Goal: Complete application form

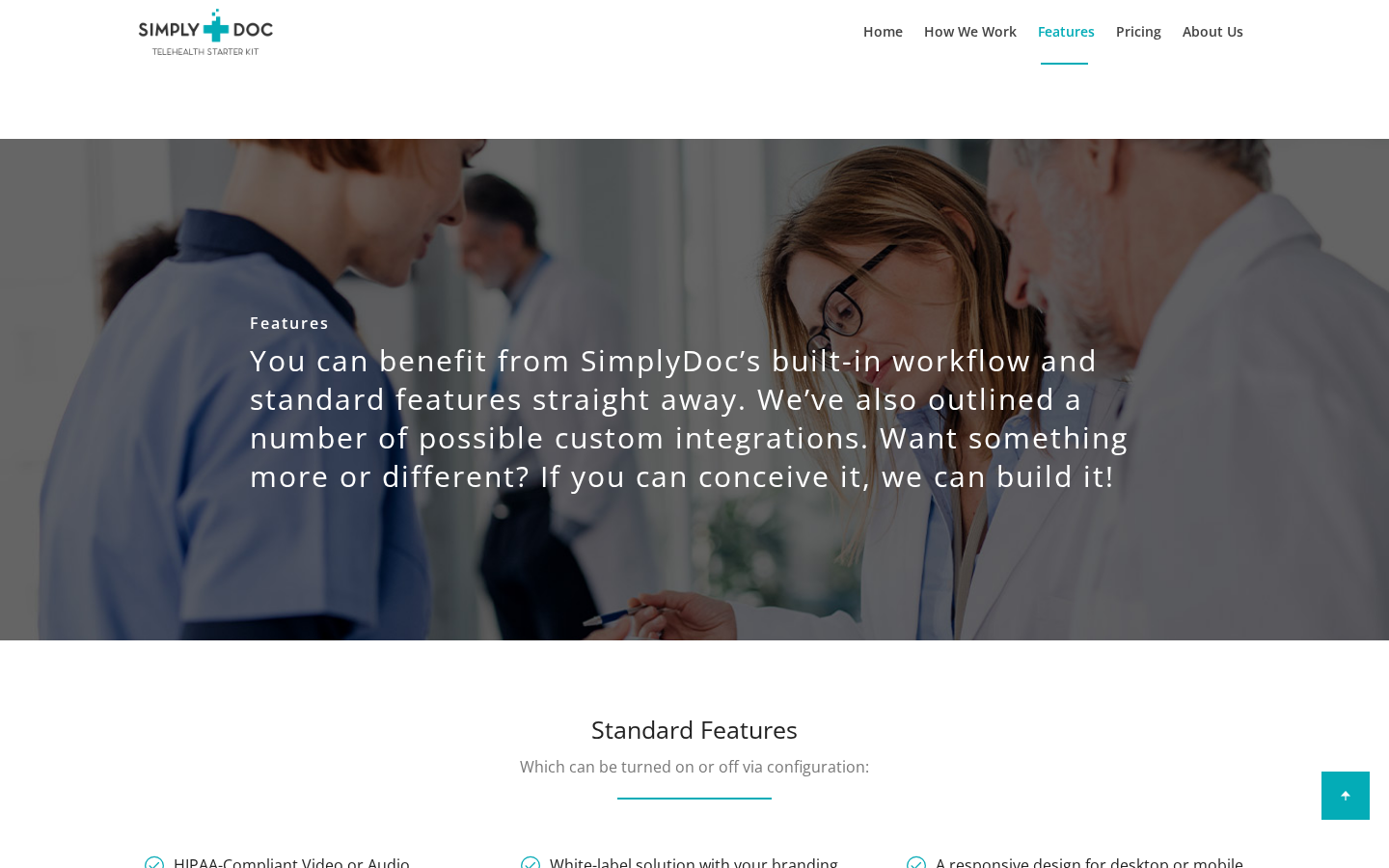
scroll to position [5989, 0]
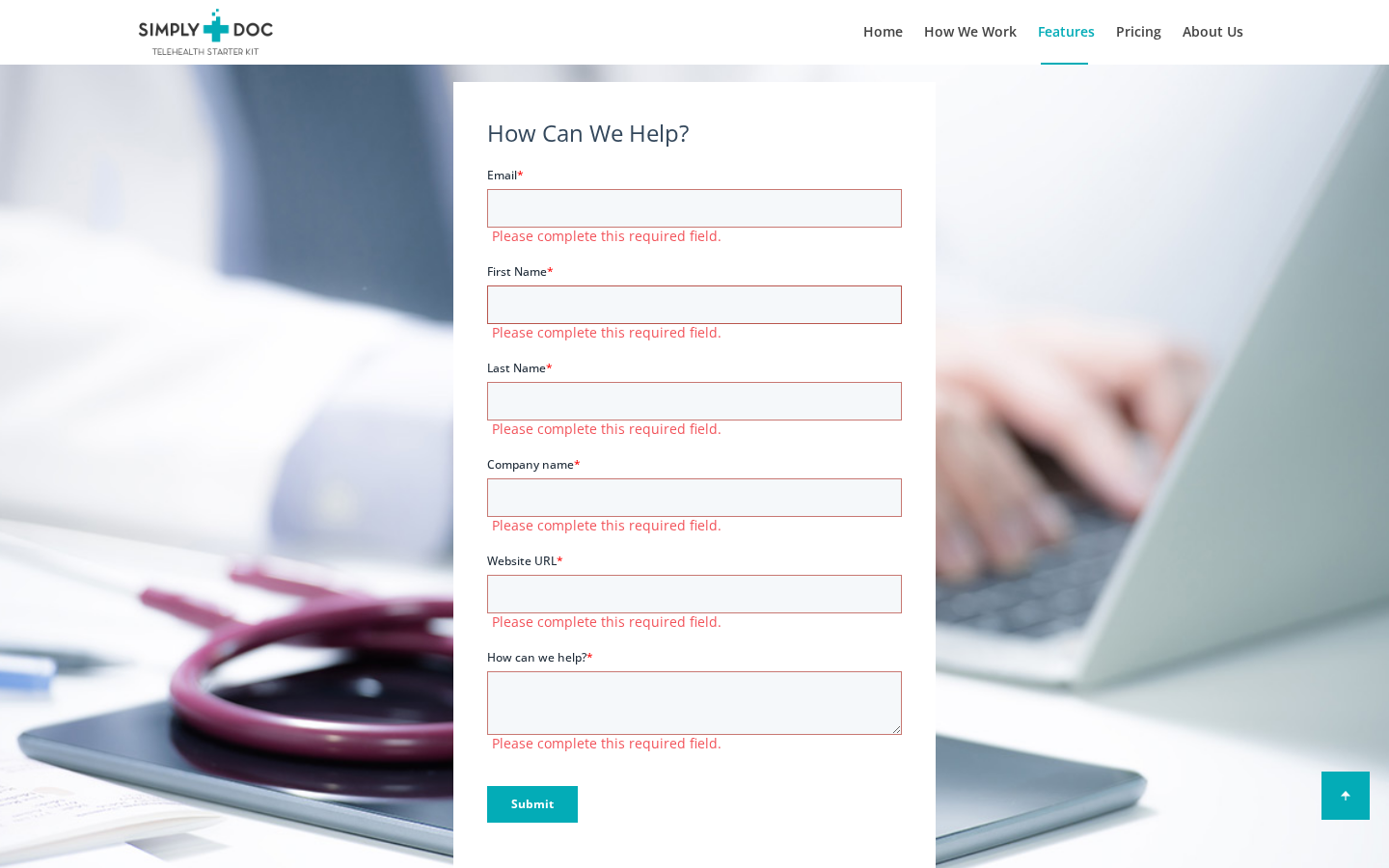
click at [694, 304] on input "First Name *" at bounding box center [694, 304] width 415 height 39
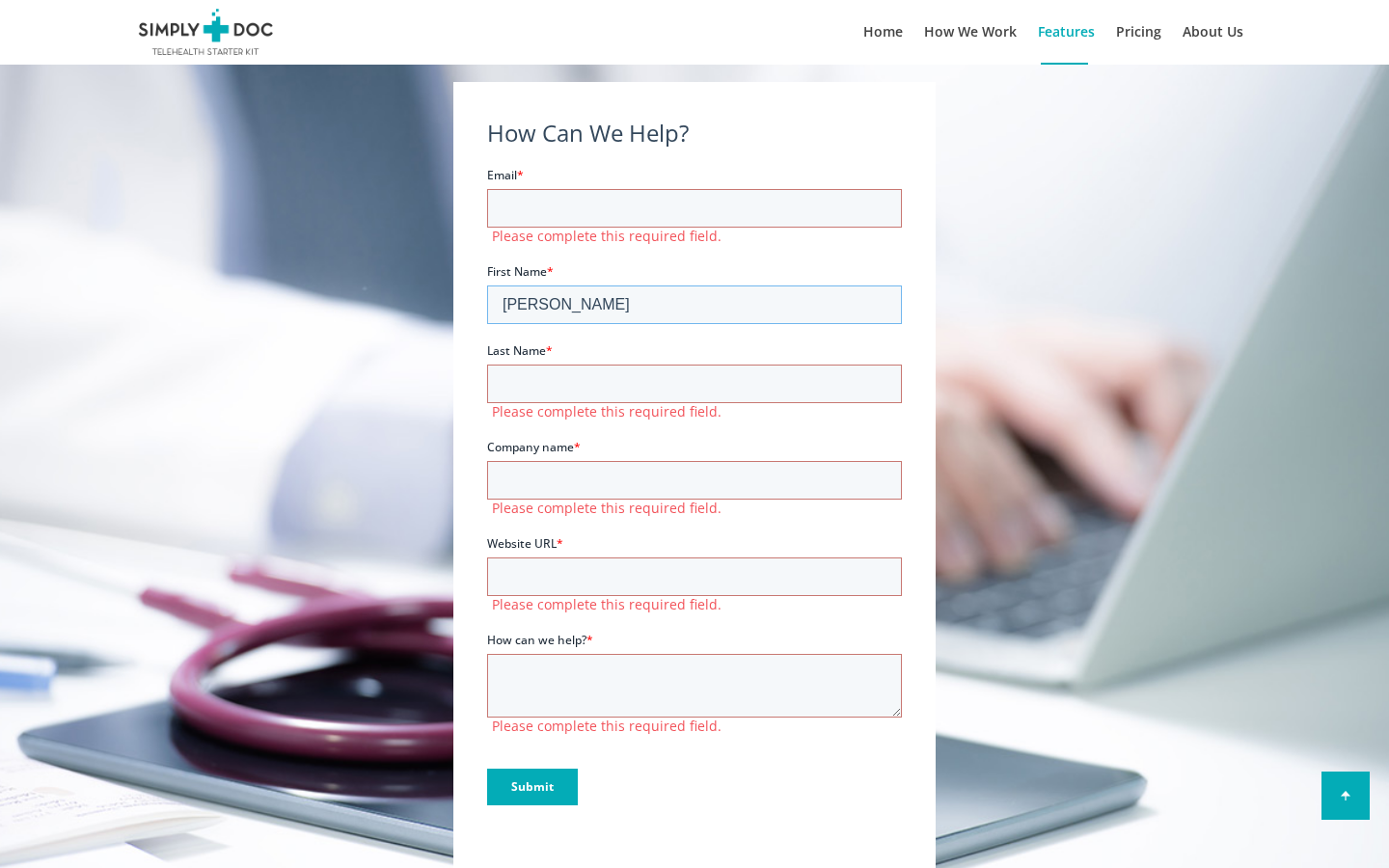
type input "[PERSON_NAME]"
click at [694, 304] on input "First Name *" at bounding box center [694, 304] width 415 height 39
type input "[GEOGRAPHIC_DATA]"
click at [694, 304] on input "First Name *" at bounding box center [694, 304] width 415 height 39
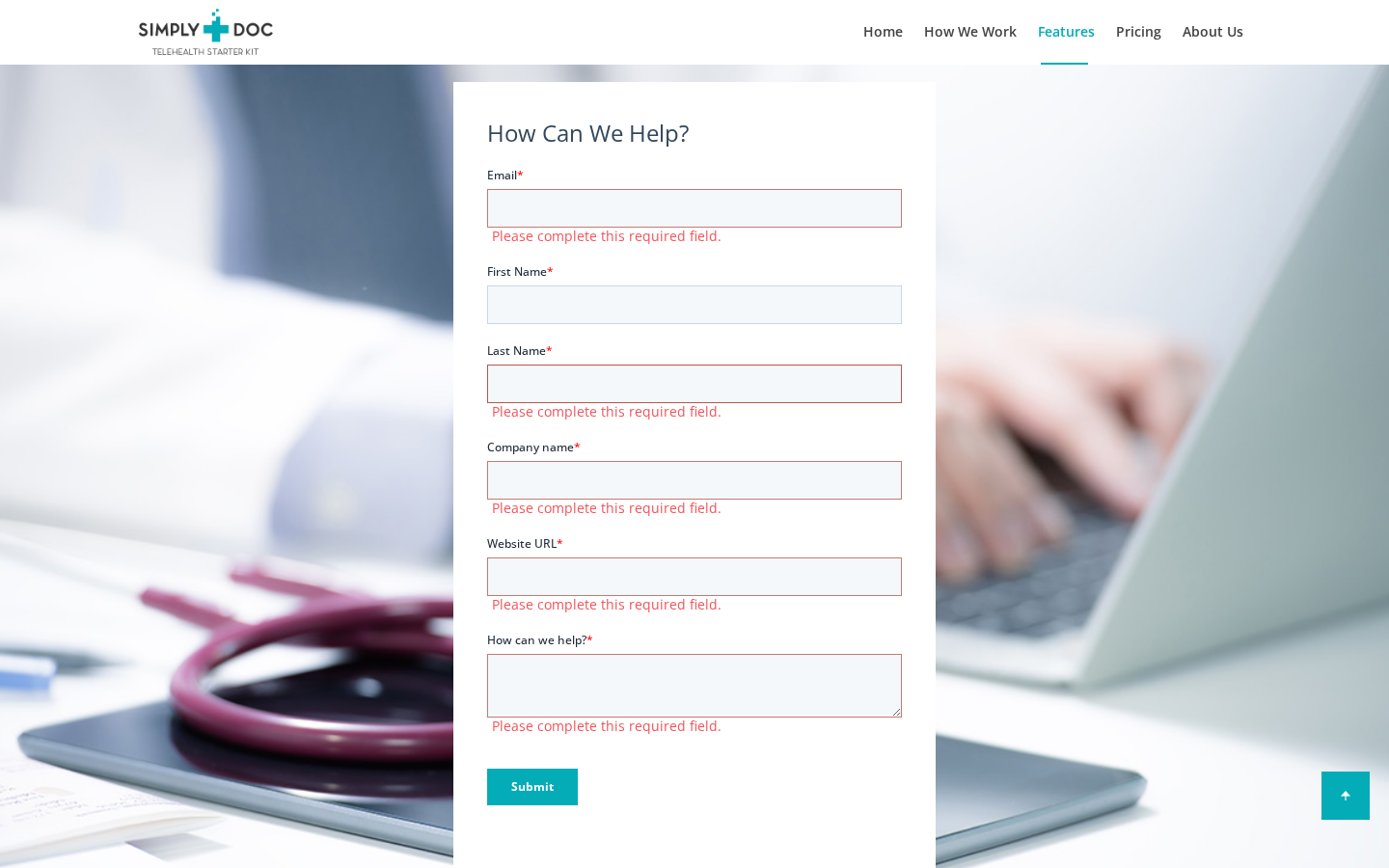
click at [694, 383] on input "Last Name *" at bounding box center [694, 382] width 415 height 39
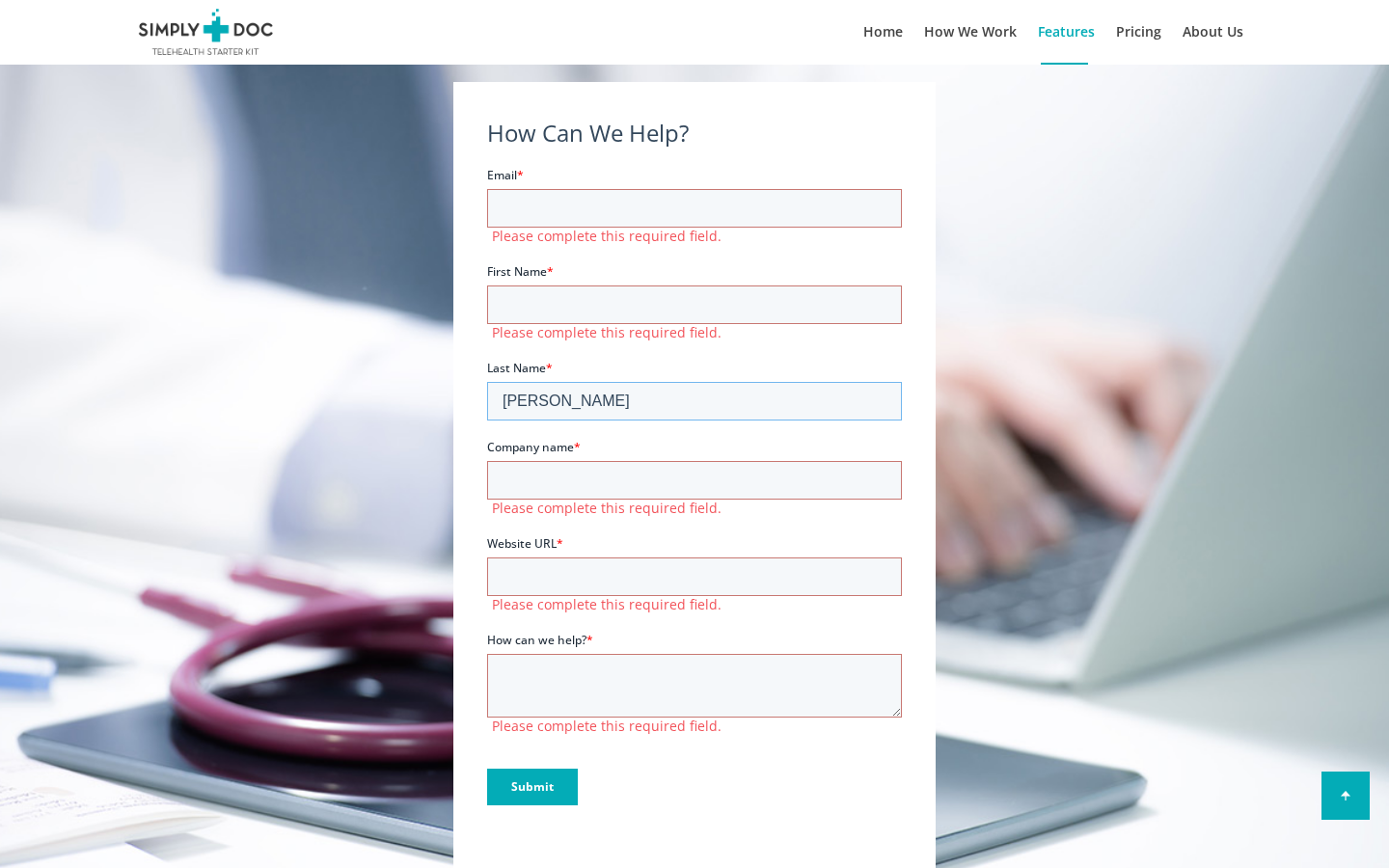
type input "[PERSON_NAME]"
click at [694, 400] on input "Last Name *" at bounding box center [694, 400] width 415 height 39
type input "deposit"
click at [694, 400] on input "Last Name *" at bounding box center [694, 400] width 415 height 39
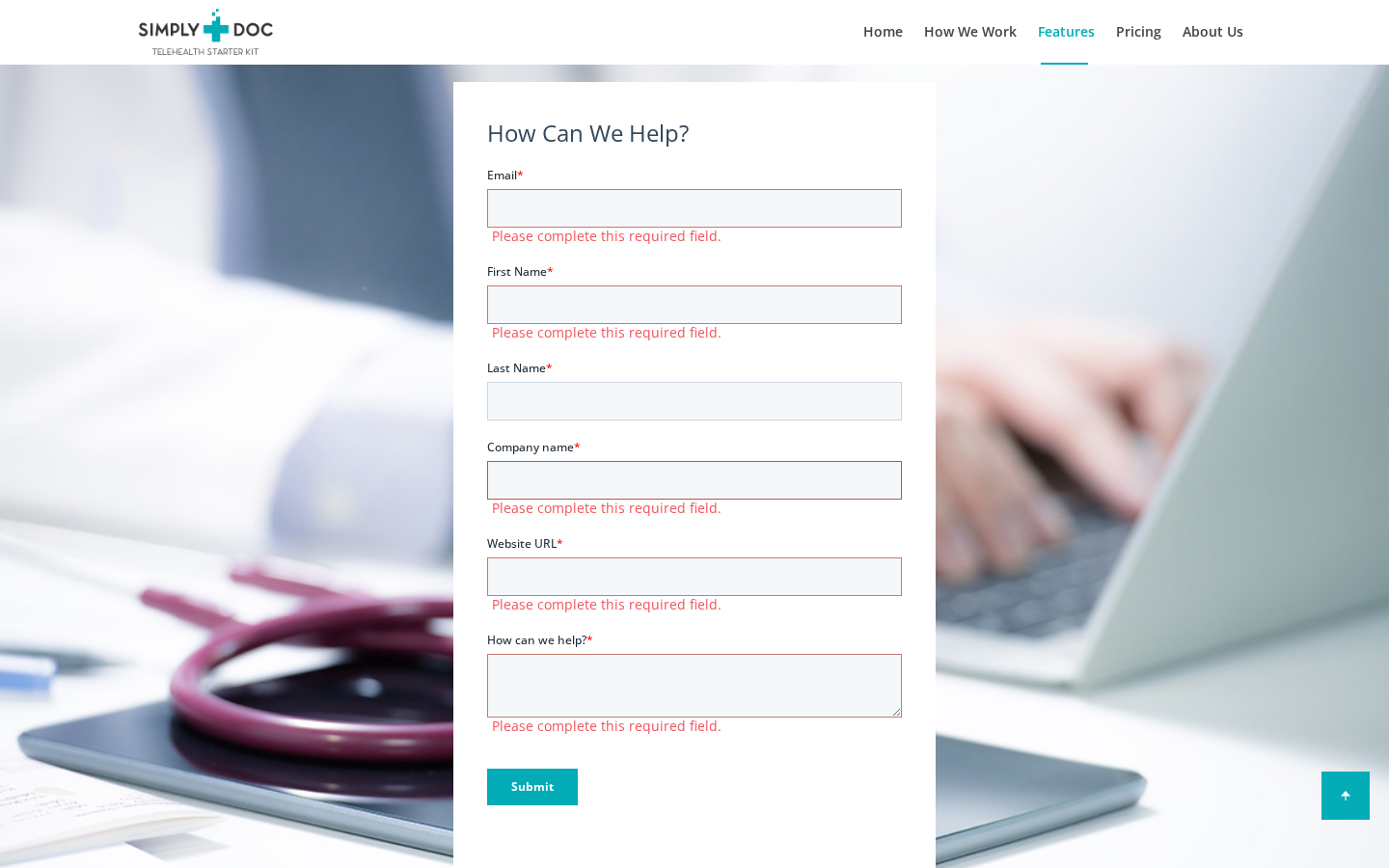
click at [694, 479] on input "Company name *" at bounding box center [694, 479] width 415 height 39
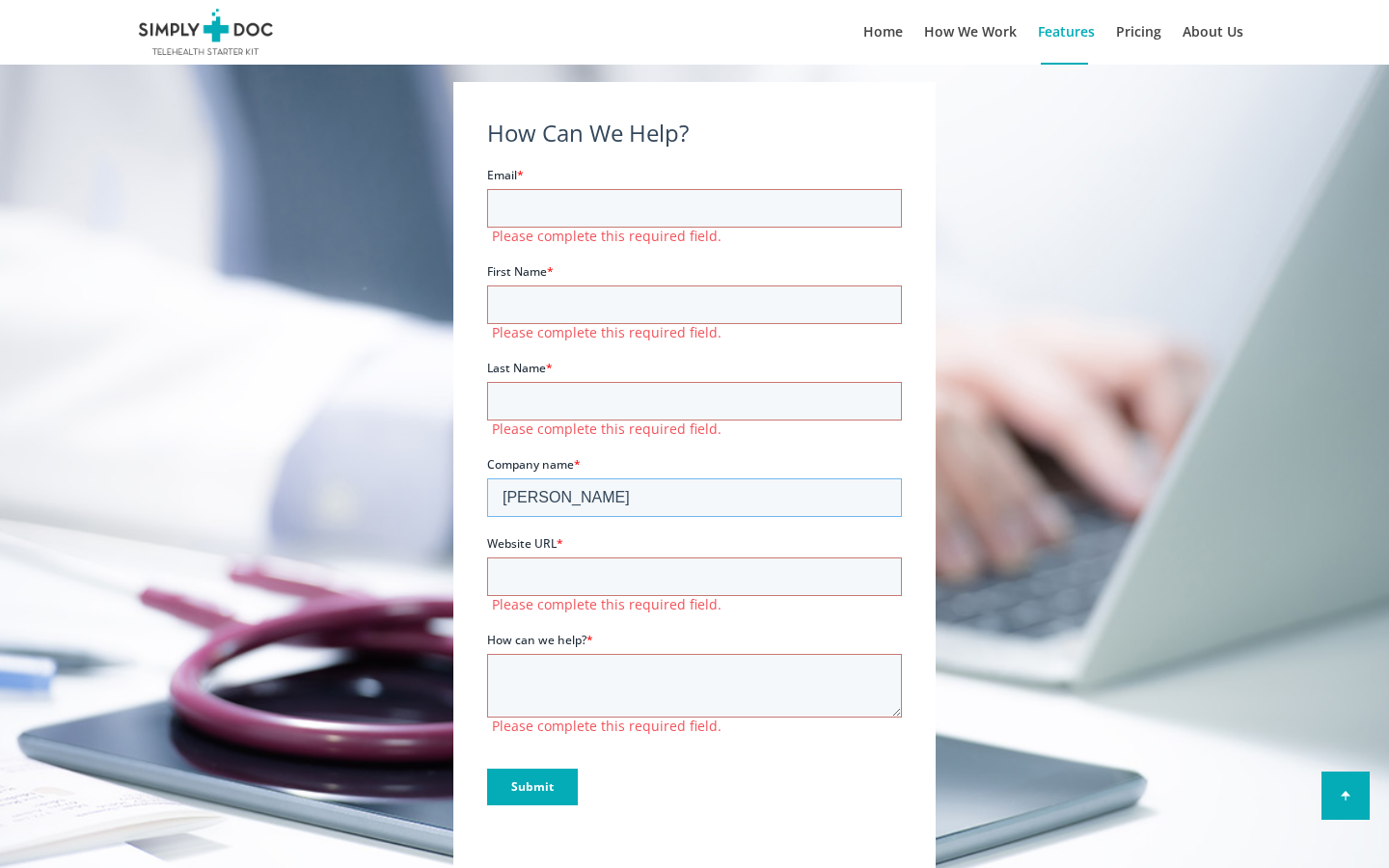
type input "[PERSON_NAME]"
click at [694, 497] on input "Company name *" at bounding box center [694, 496] width 415 height 39
type input "[PERSON_NAME]"
click at [694, 497] on input "Company name *" at bounding box center [694, 496] width 415 height 39
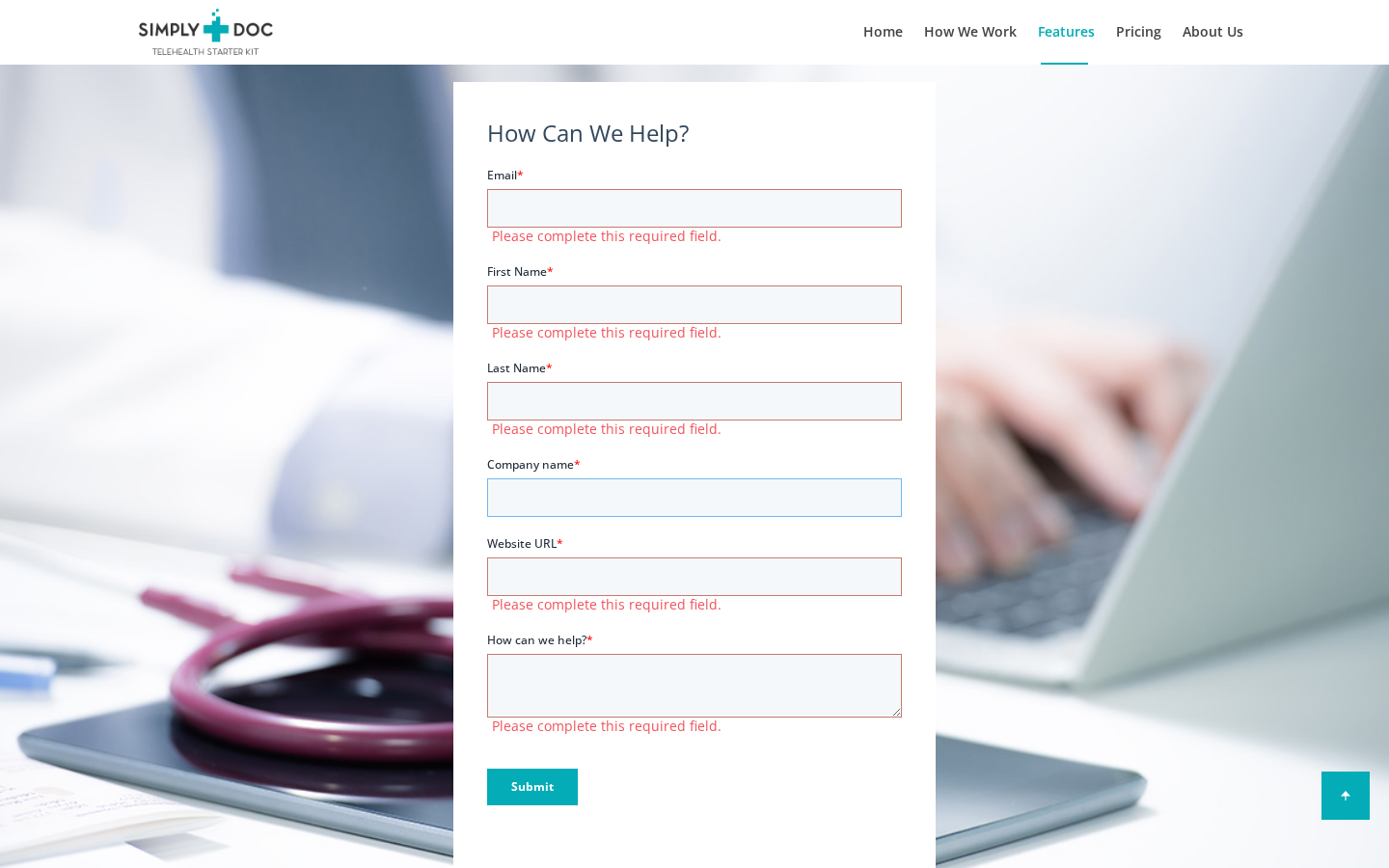
click at [694, 497] on input "Company name *" at bounding box center [694, 496] width 415 height 39
type input "Ergonomic Wooden Soap"
click at [694, 497] on input "Company name *" at bounding box center [694, 496] width 415 height 39
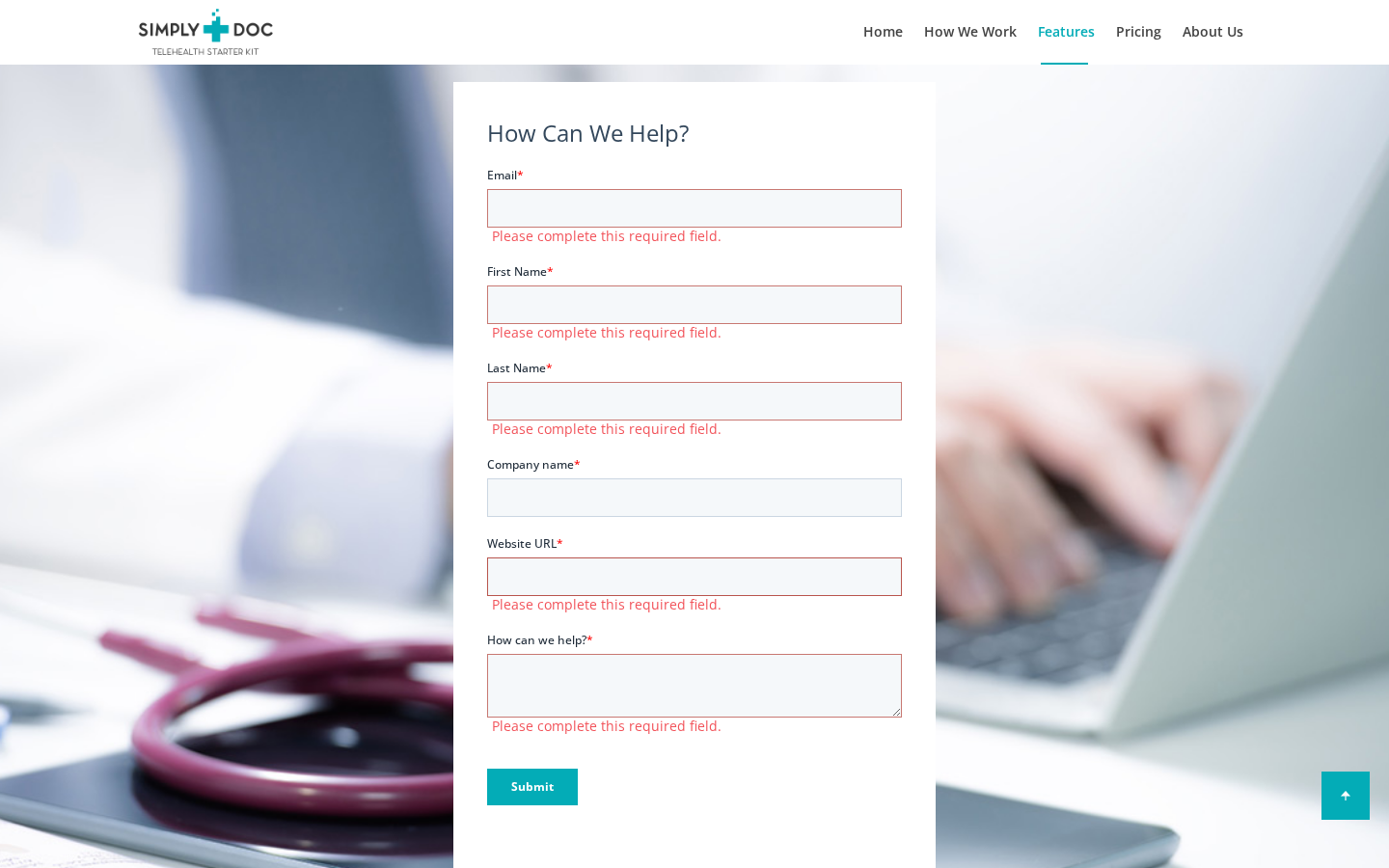
click at [694, 575] on input "Website URL *" at bounding box center [694, 575] width 415 height 39
type input "synergies"
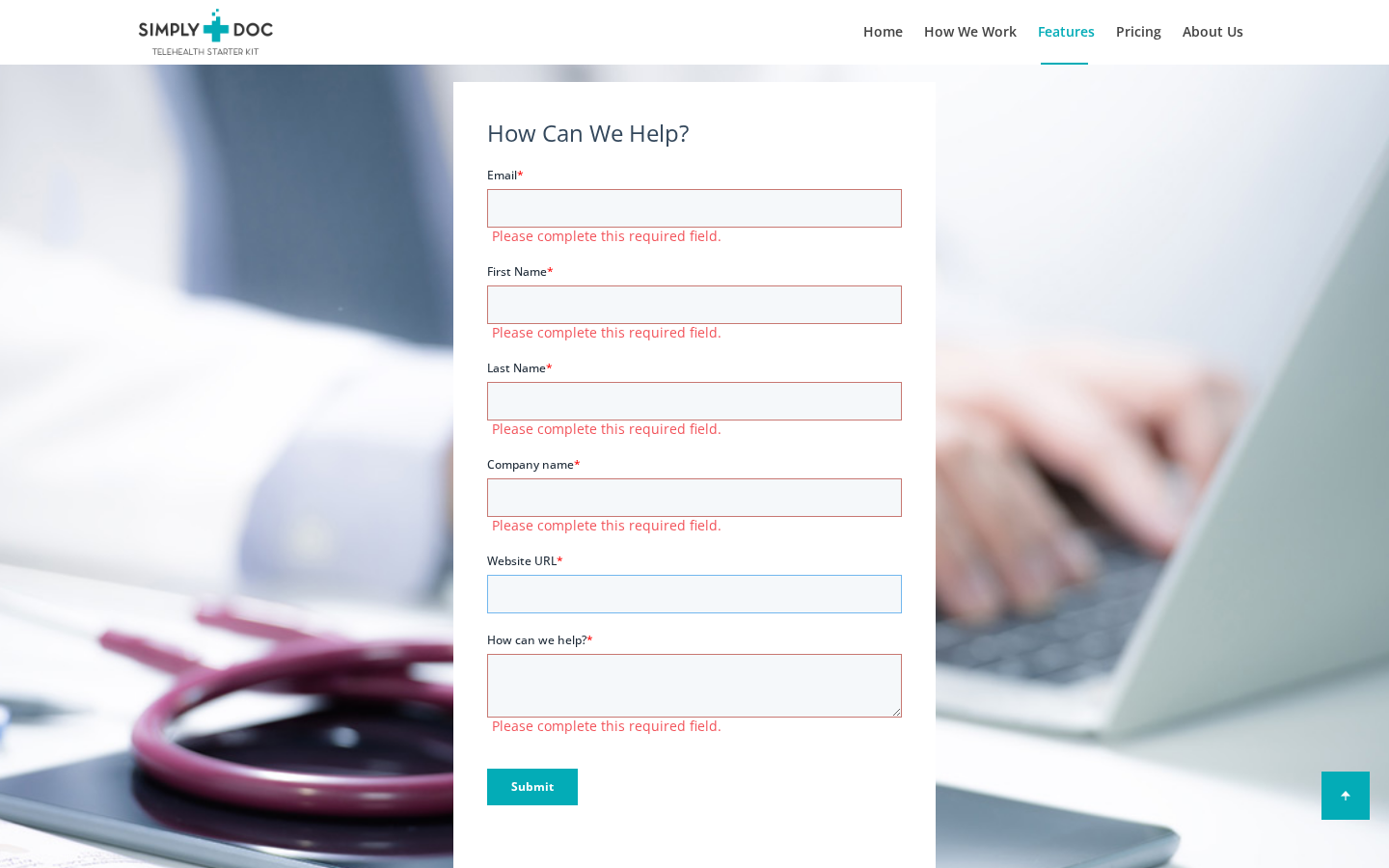
click at [694, 593] on input "Website URL *" at bounding box center [694, 592] width 415 height 39
click at [694, 207] on input "Email *" at bounding box center [694, 207] width 415 height 39
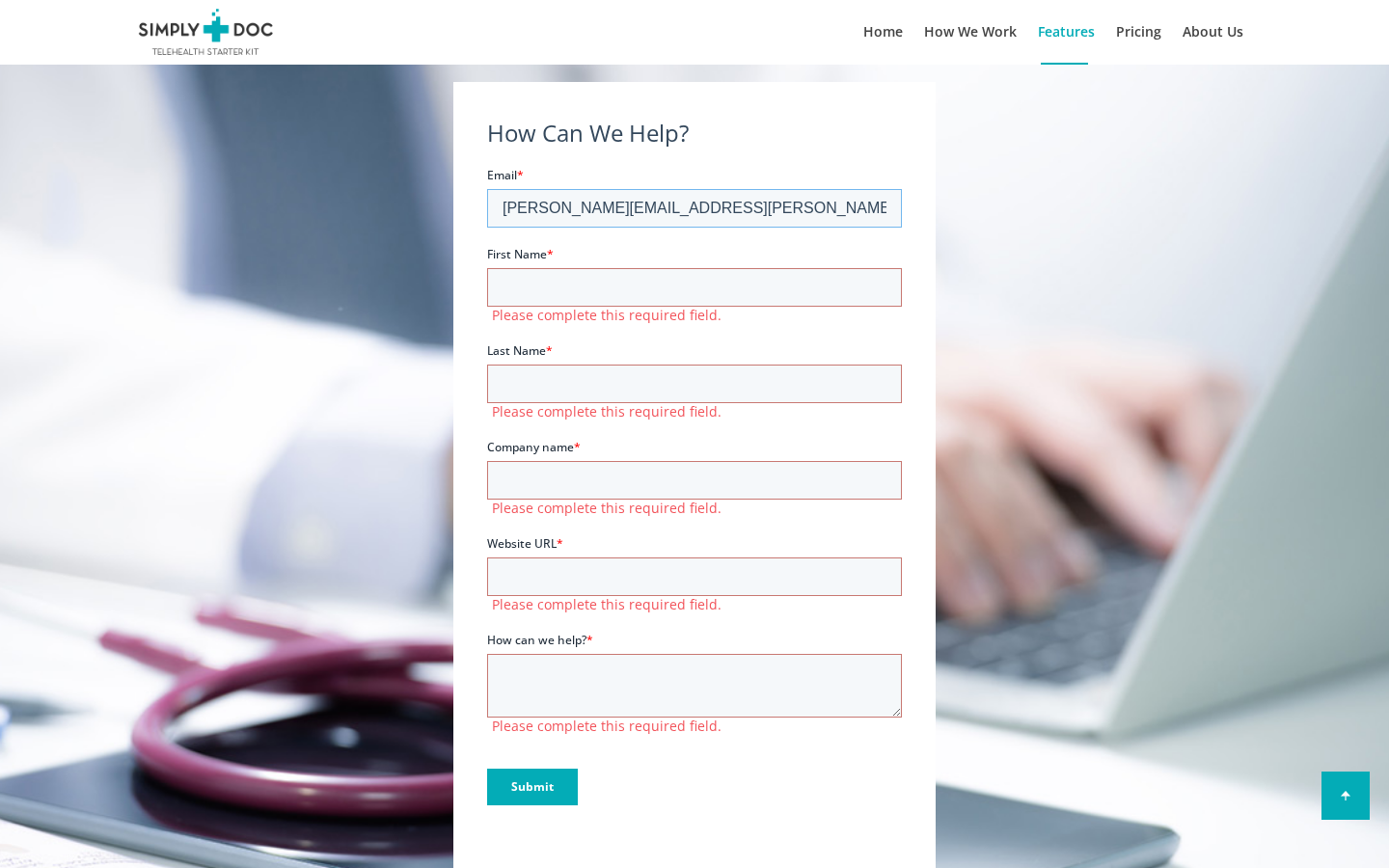
type input "[PERSON_NAME][EMAIL_ADDRESS][PERSON_NAME][DOMAIN_NAME]"
click at [694, 287] on input "First Name *" at bounding box center [694, 286] width 415 height 39
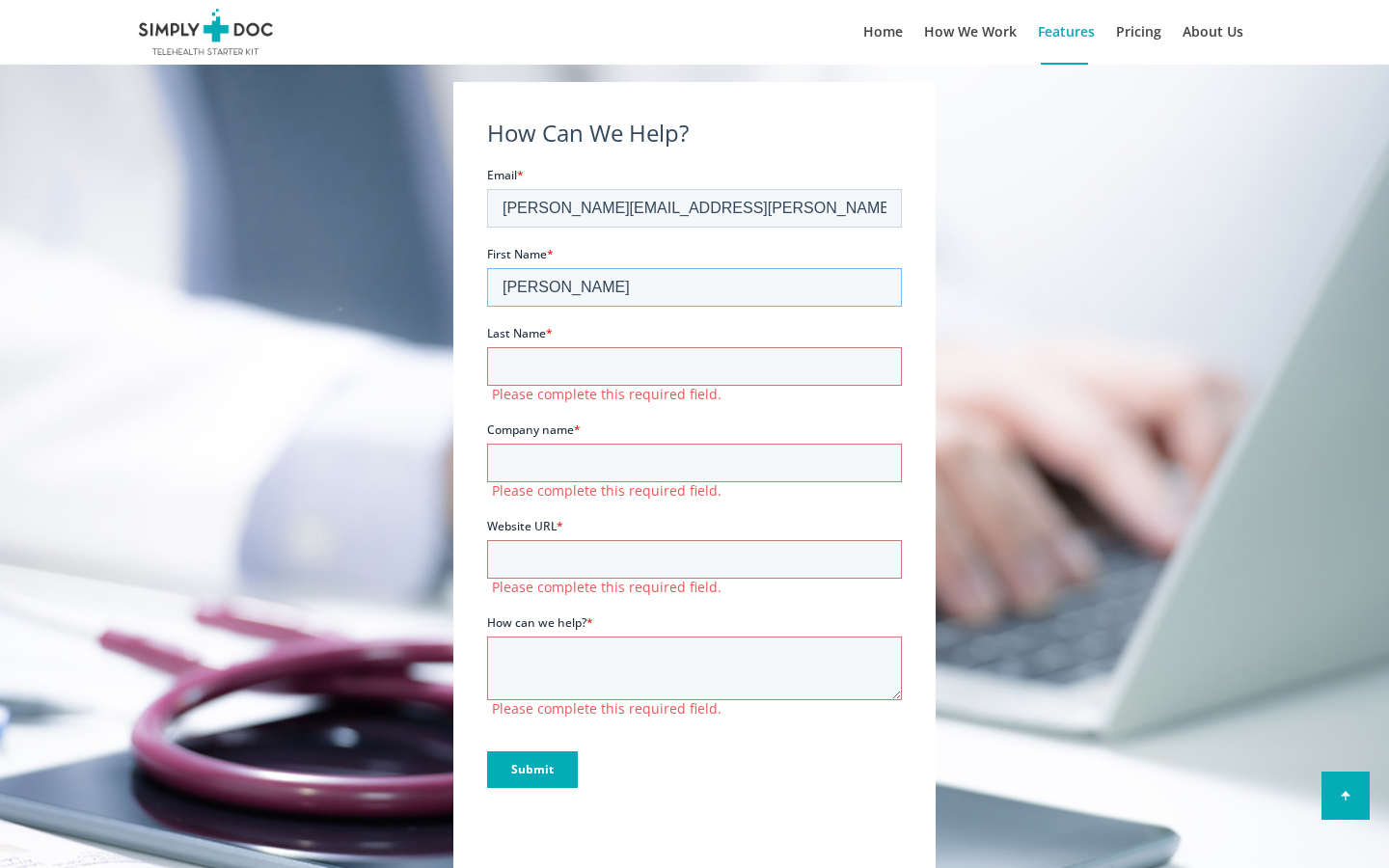
type input "[PERSON_NAME]"
click at [694, 365] on input "Last Name *" at bounding box center [694, 365] width 415 height 39
type input "[PERSON_NAME]"
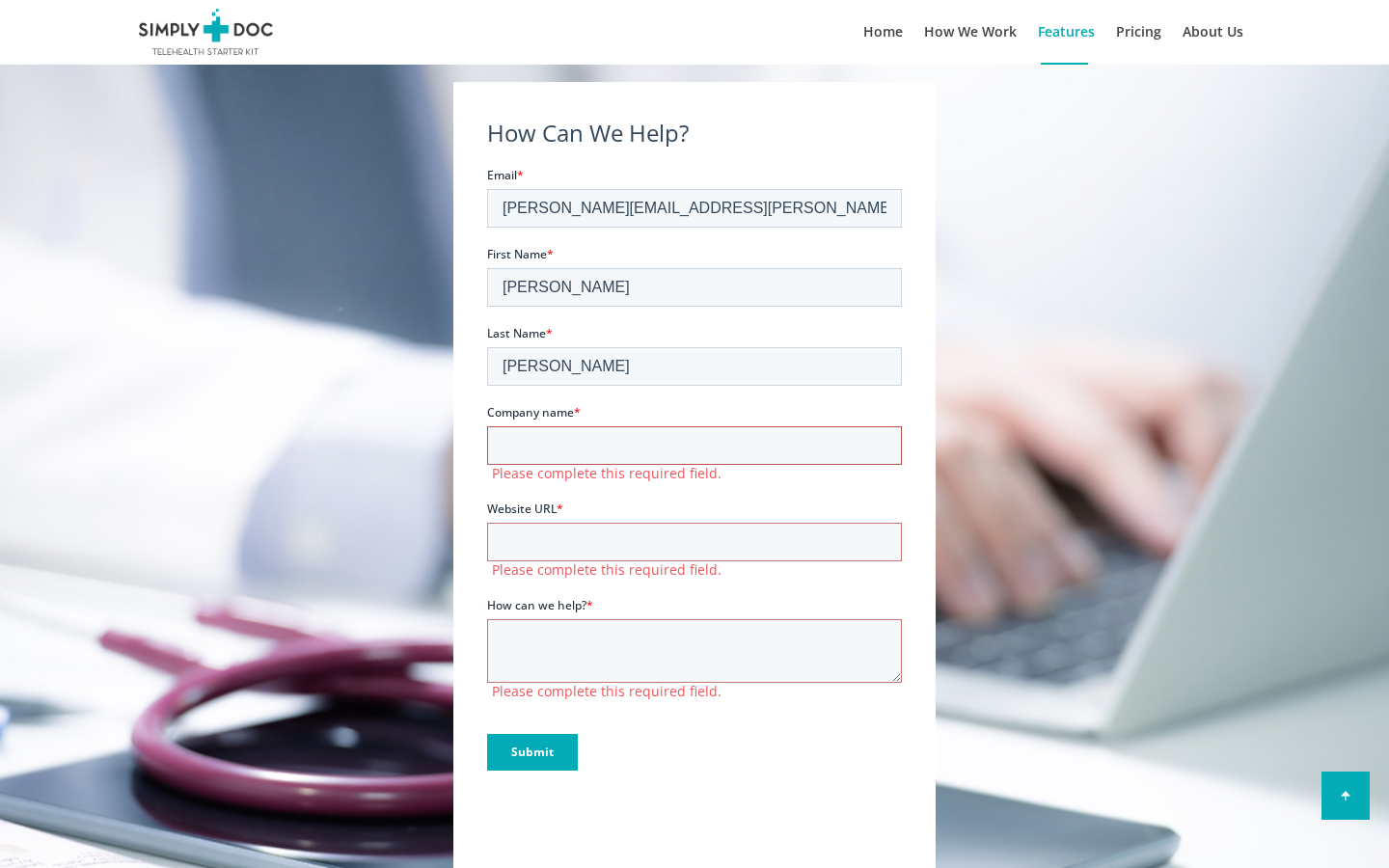
click at [694, 444] on input "Company name *" at bounding box center [694, 444] width 415 height 39
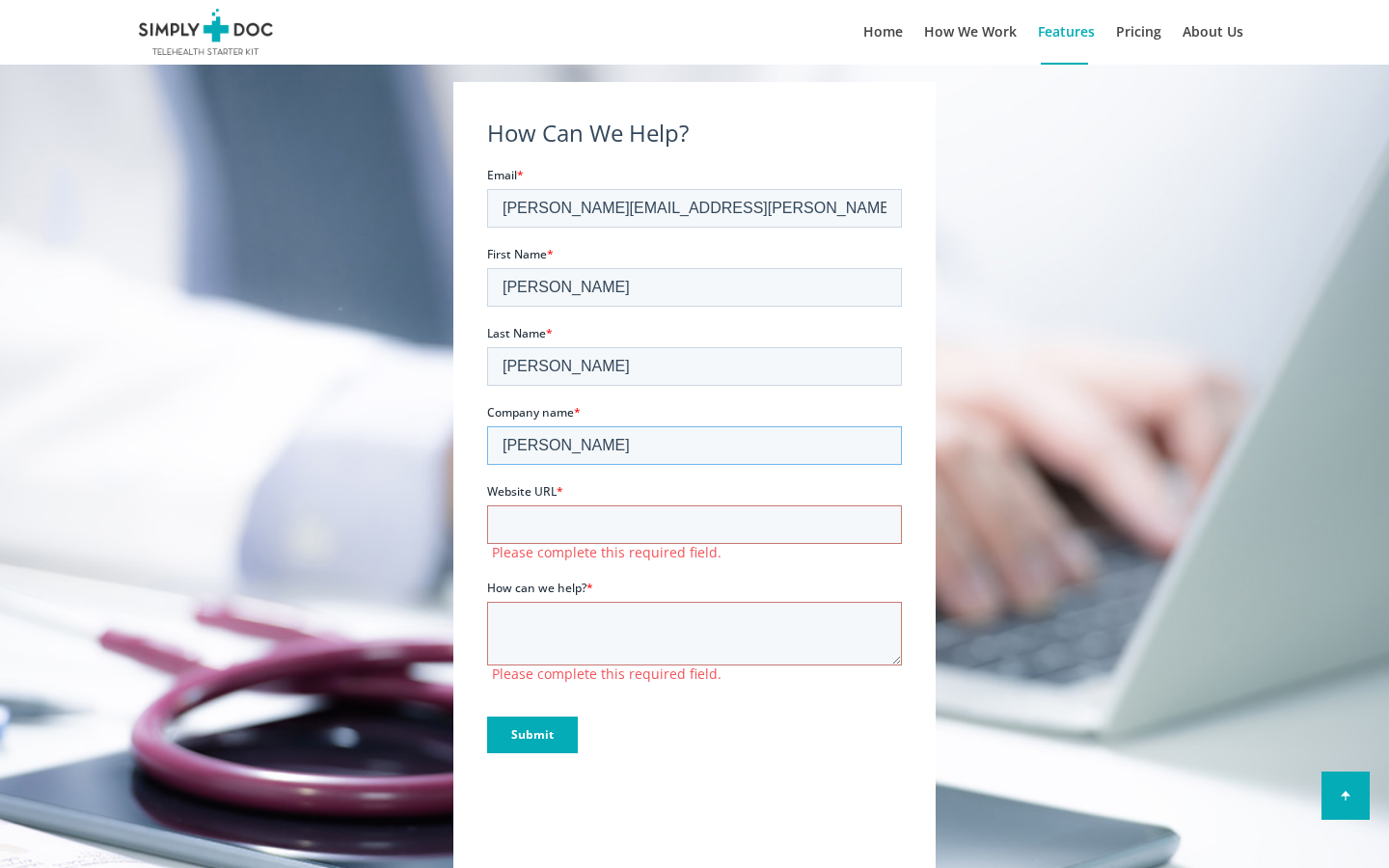
type input "[PERSON_NAME]"
click at [694, 524] on input "Website URL *" at bounding box center [694, 523] width 415 height 39
type input "synergies"
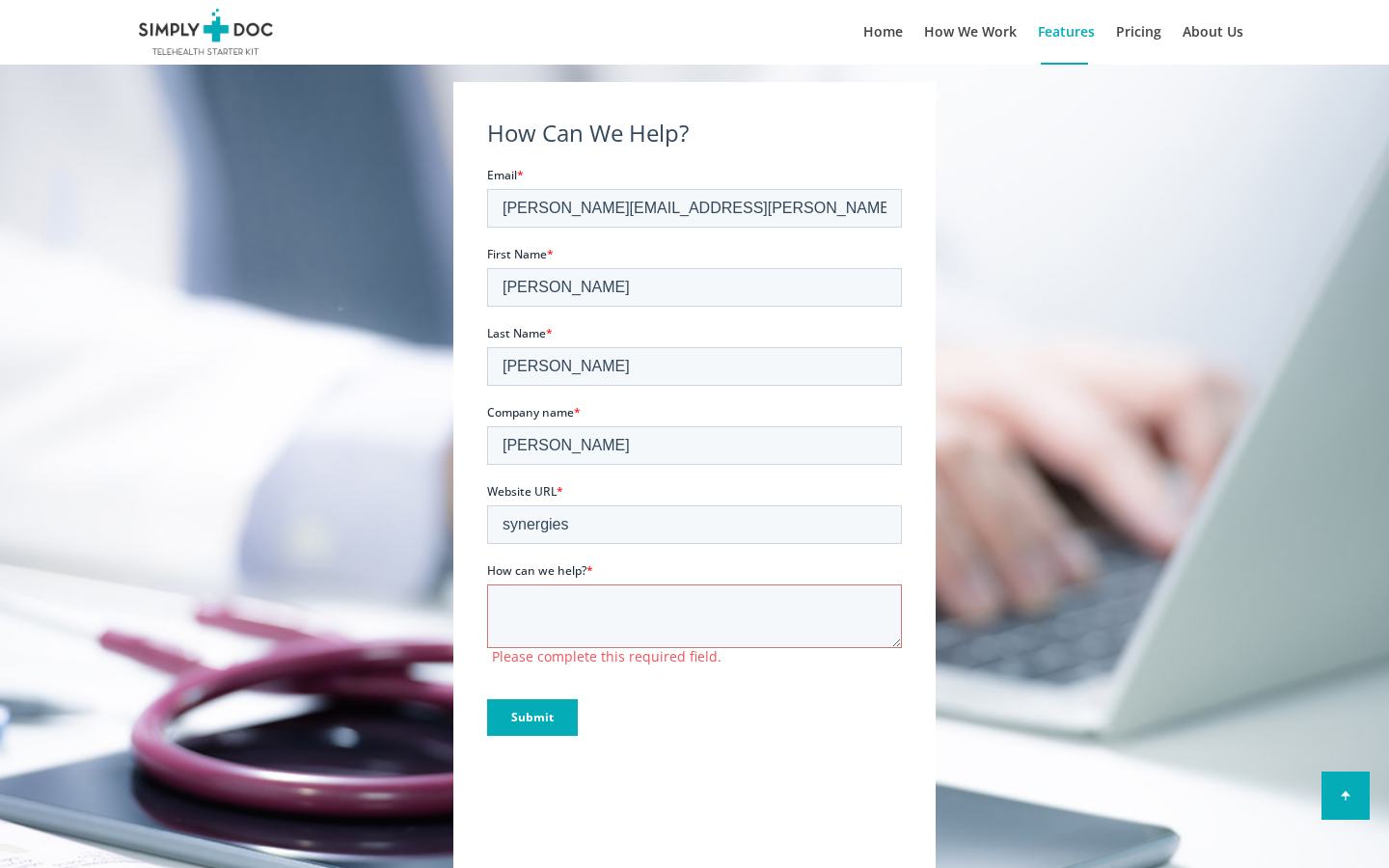
scroll to position [6248, 0]
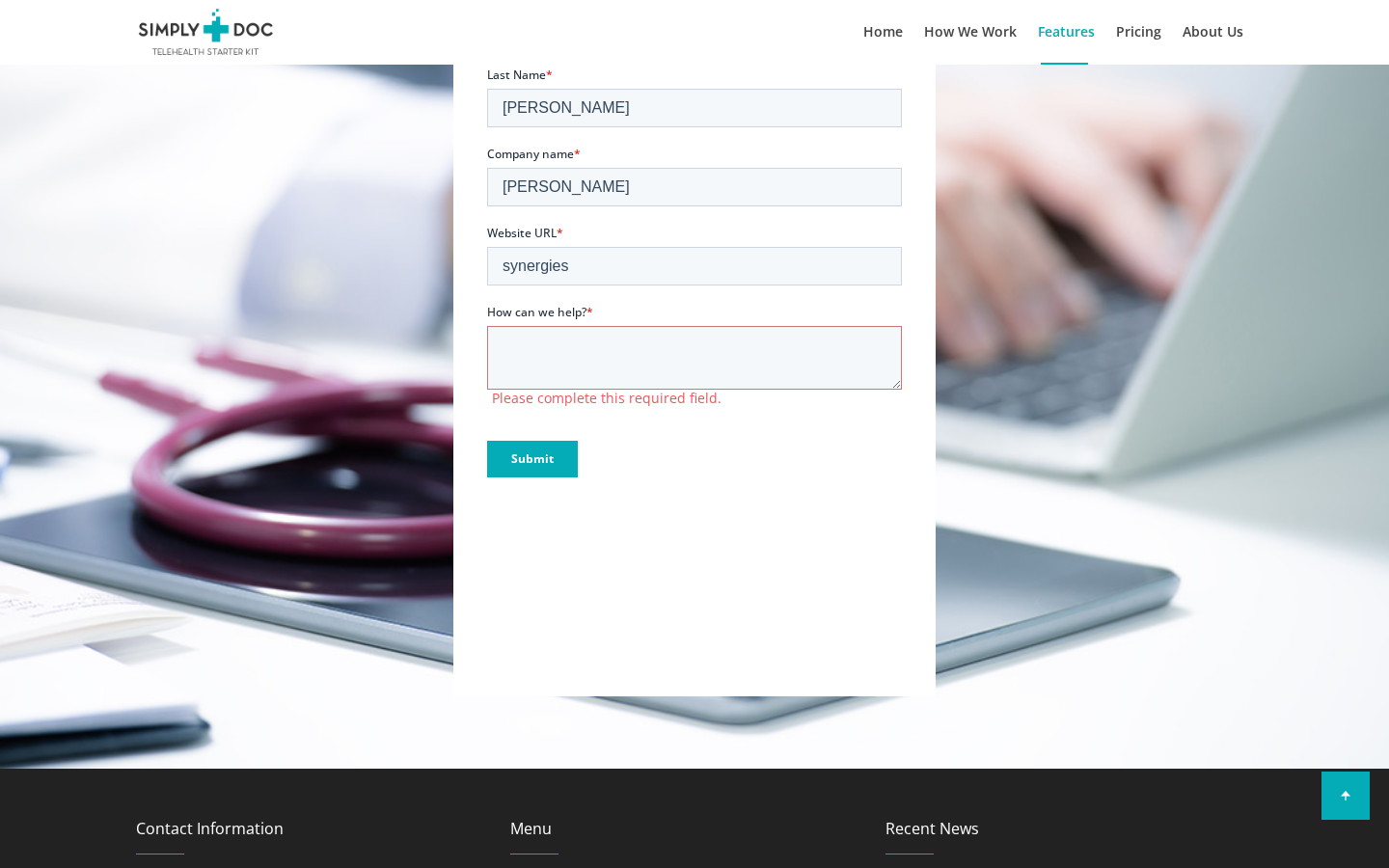
click at [487, 440] on input "Submit" at bounding box center [532, 458] width 90 height 37
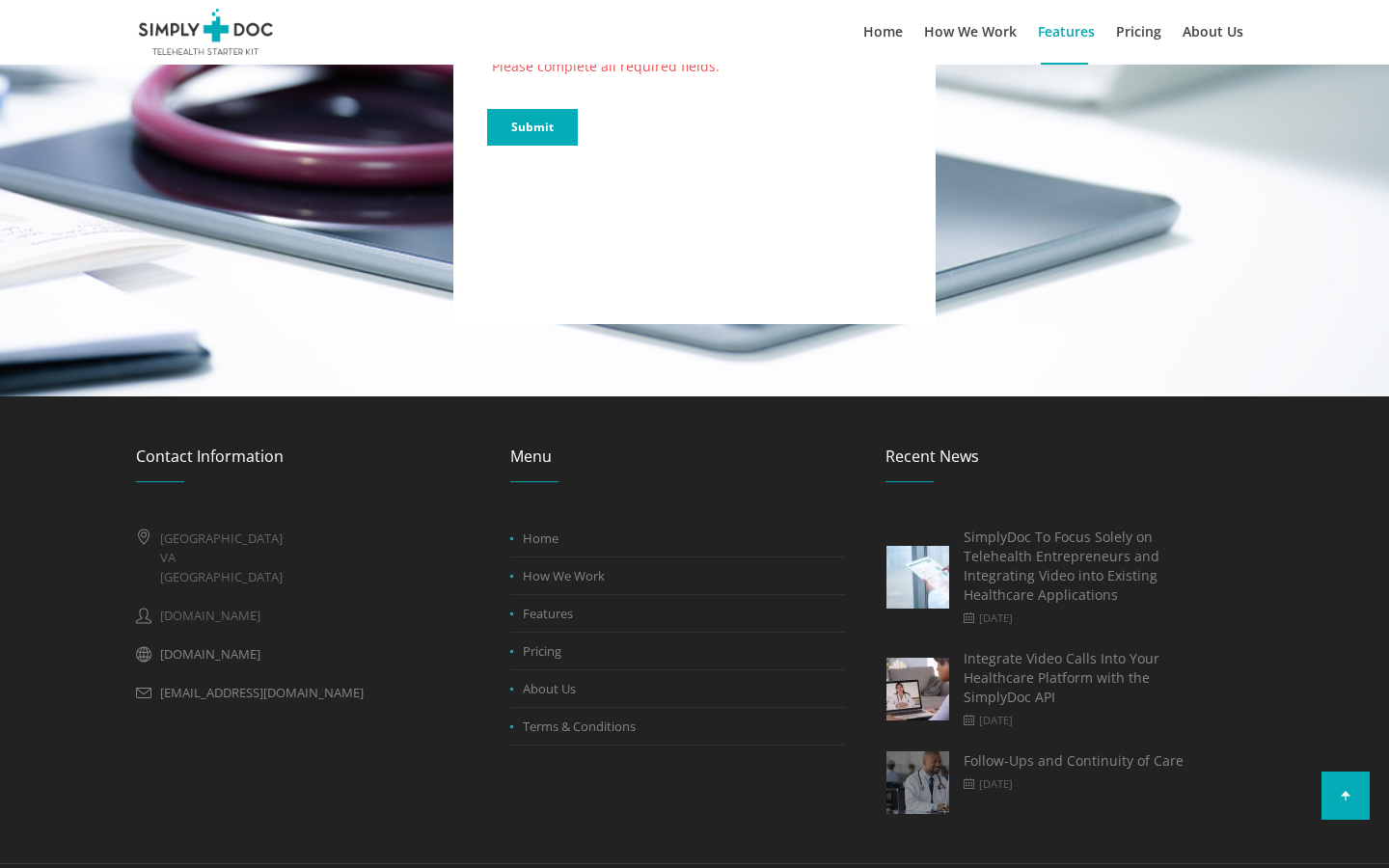
scroll to position [6010, 0]
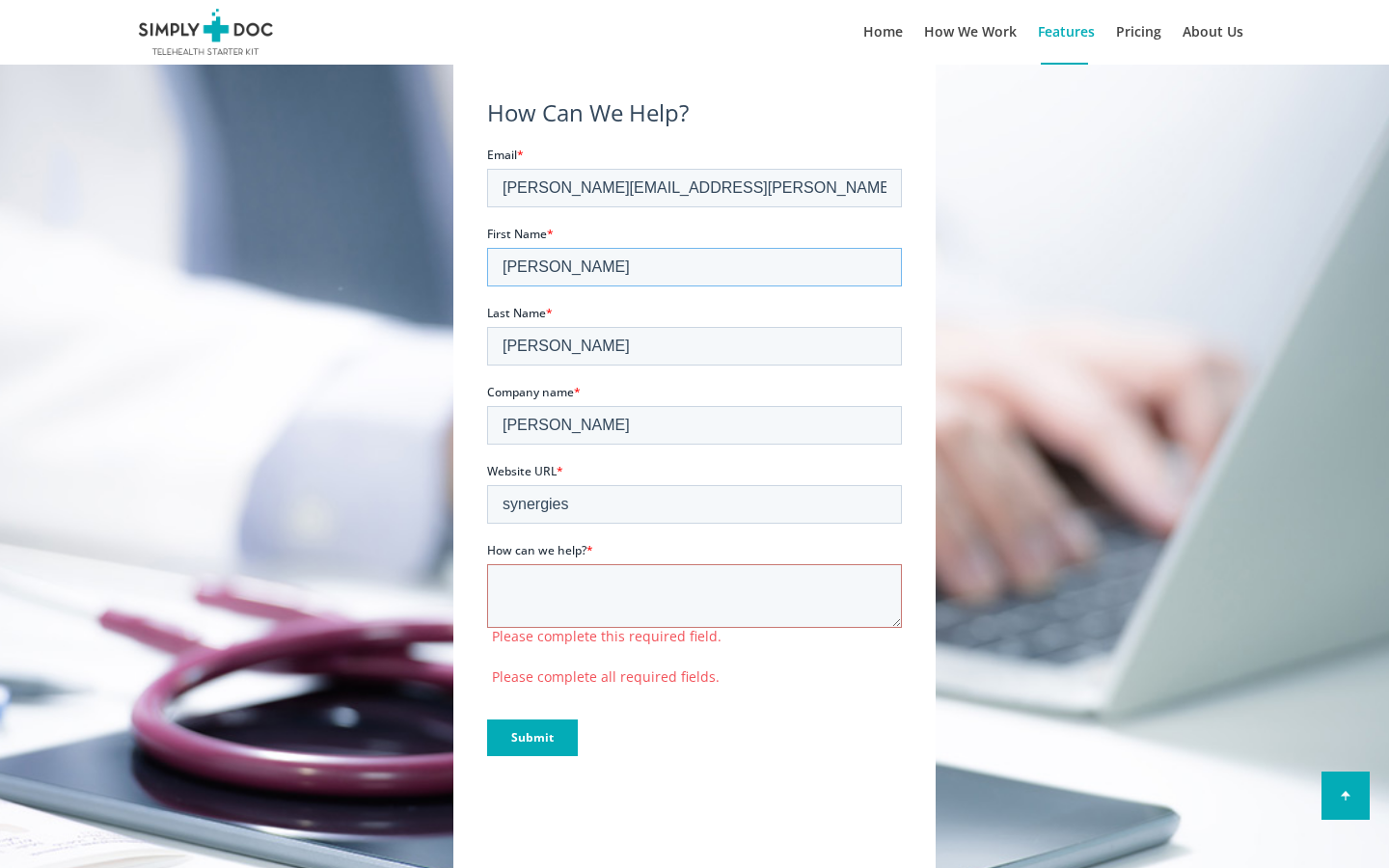
click at [694, 266] on input "[PERSON_NAME]" at bounding box center [694, 266] width 415 height 39
type input "I"
type input "Deneval"
click at [694, 266] on input "First Name *" at bounding box center [694, 266] width 415 height 39
click at [694, 266] on input "[PERSON_NAME]" at bounding box center [694, 266] width 415 height 39
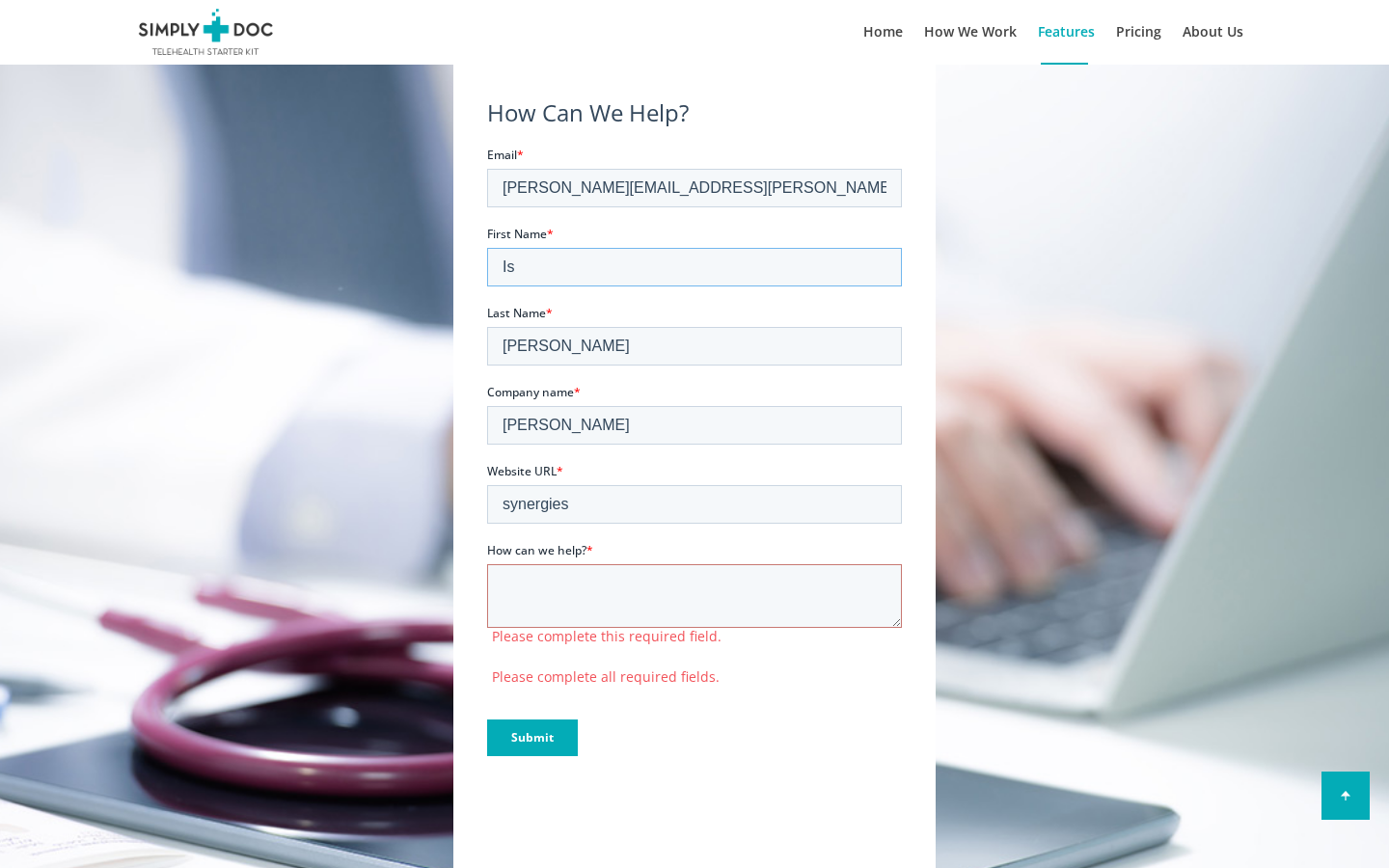
type input "I"
type input "Executive"
click at [694, 266] on input "First Name *" at bounding box center [694, 266] width 415 height 39
type input "[PERSON_NAME]"
click at [694, 345] on input "[PERSON_NAME]" at bounding box center [694, 345] width 415 height 39
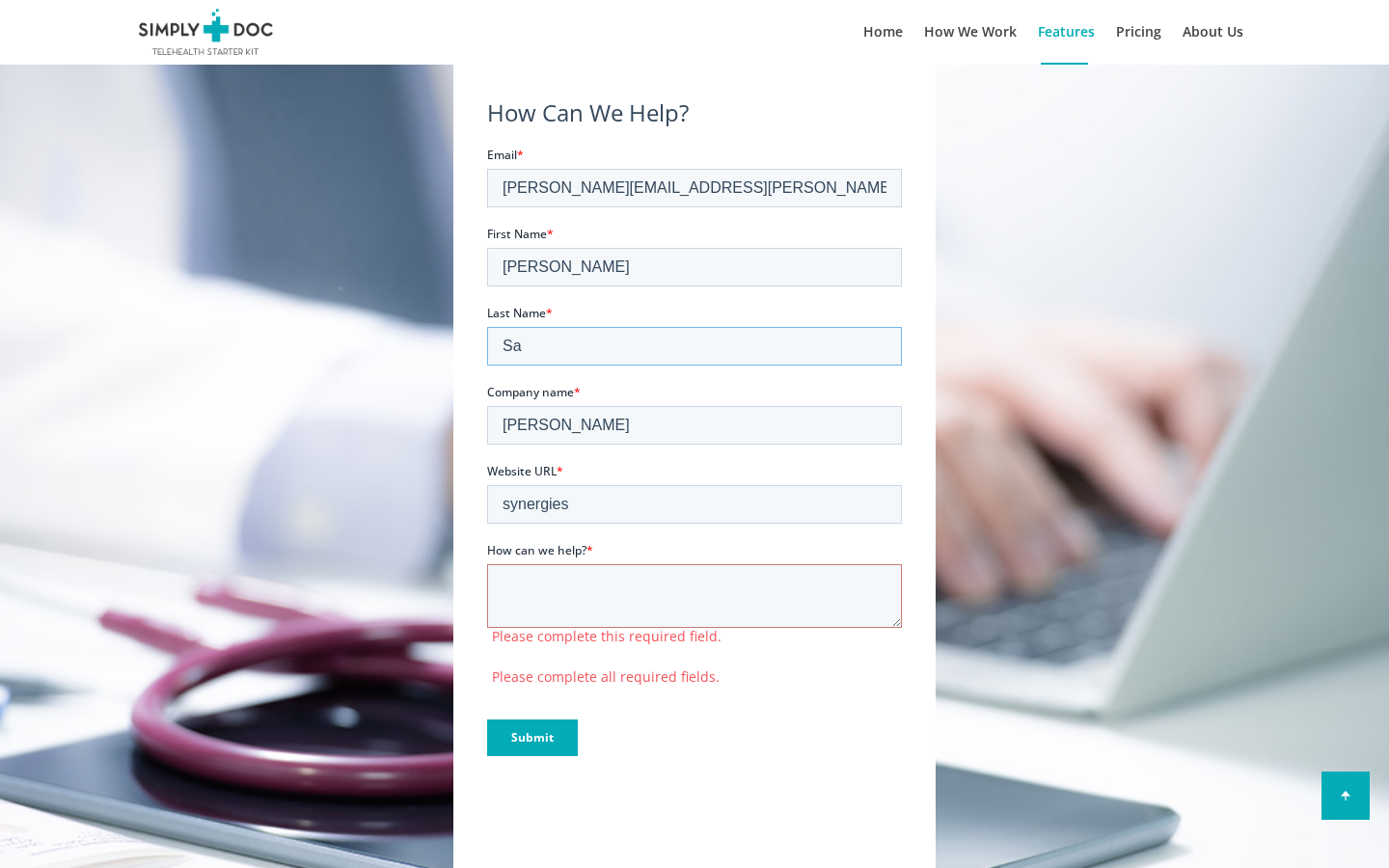
type input "S"
type input "[PERSON_NAME]"
click at [694, 345] on input "Last Name *" at bounding box center [694, 345] width 415 height 39
click at [694, 345] on input "[PERSON_NAME]" at bounding box center [694, 345] width 415 height 39
type input "S"
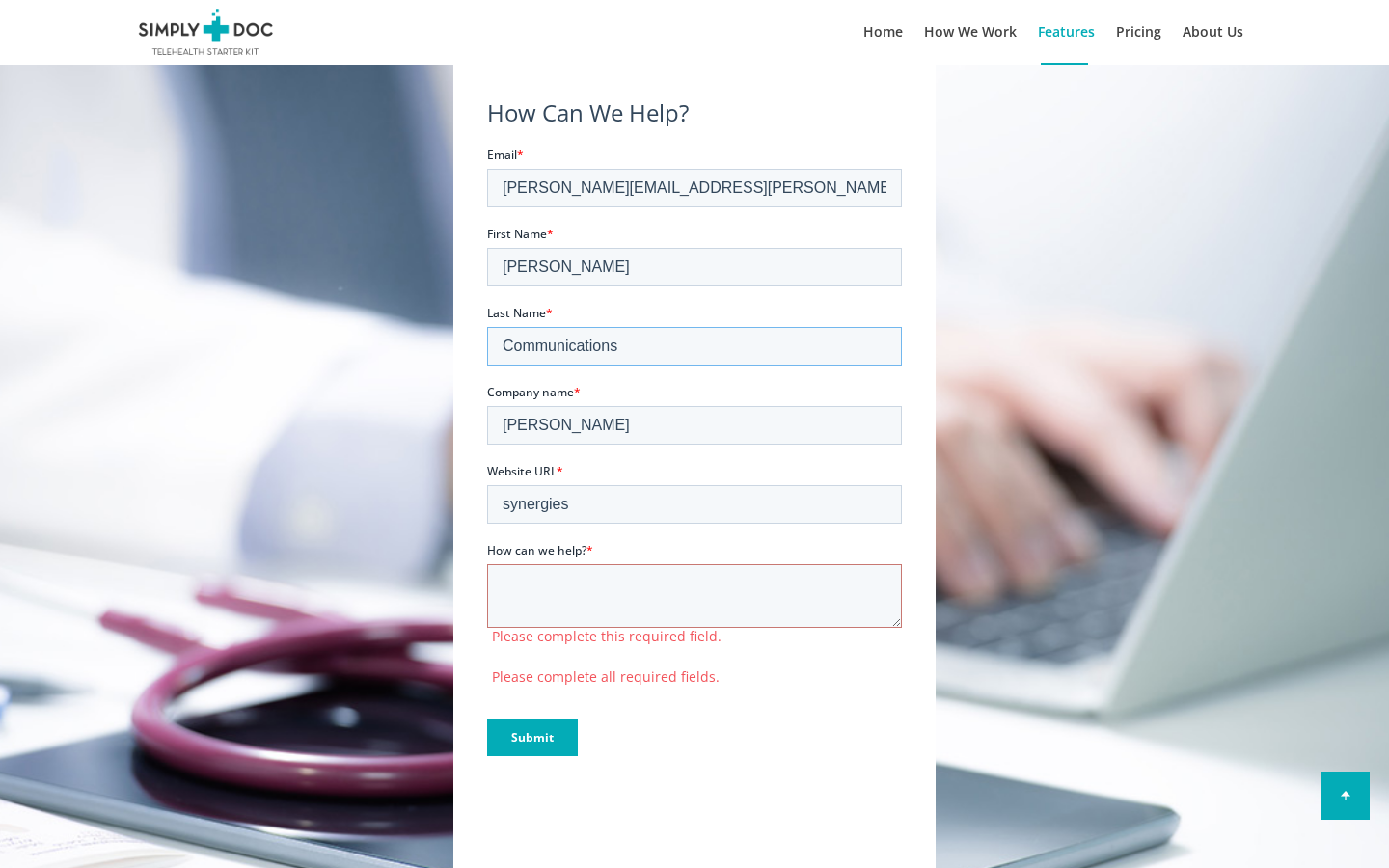
type input "Communications"
click at [694, 345] on input "Last Name *" at bounding box center [694, 345] width 415 height 39
type input "[PERSON_NAME]"
click at [694, 425] on input "[PERSON_NAME]" at bounding box center [694, 424] width 415 height 39
type input "M"
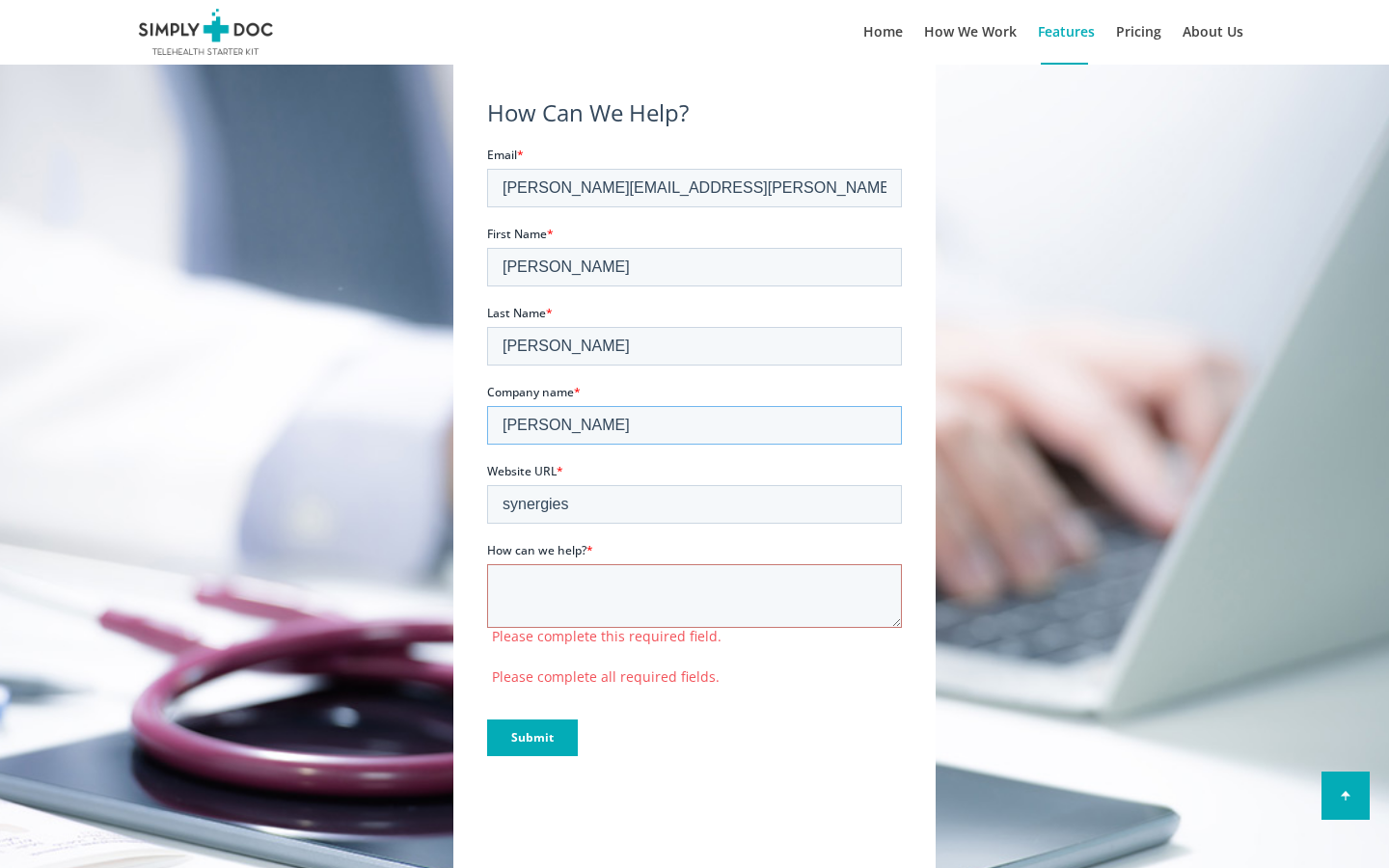
type input "[PERSON_NAME]"
click at [694, 425] on input "Company name *" at bounding box center [694, 424] width 415 height 39
click at [694, 425] on input "[PERSON_NAME]" at bounding box center [694, 424] width 415 height 39
type input "M"
type input "[PERSON_NAME] Comércio"
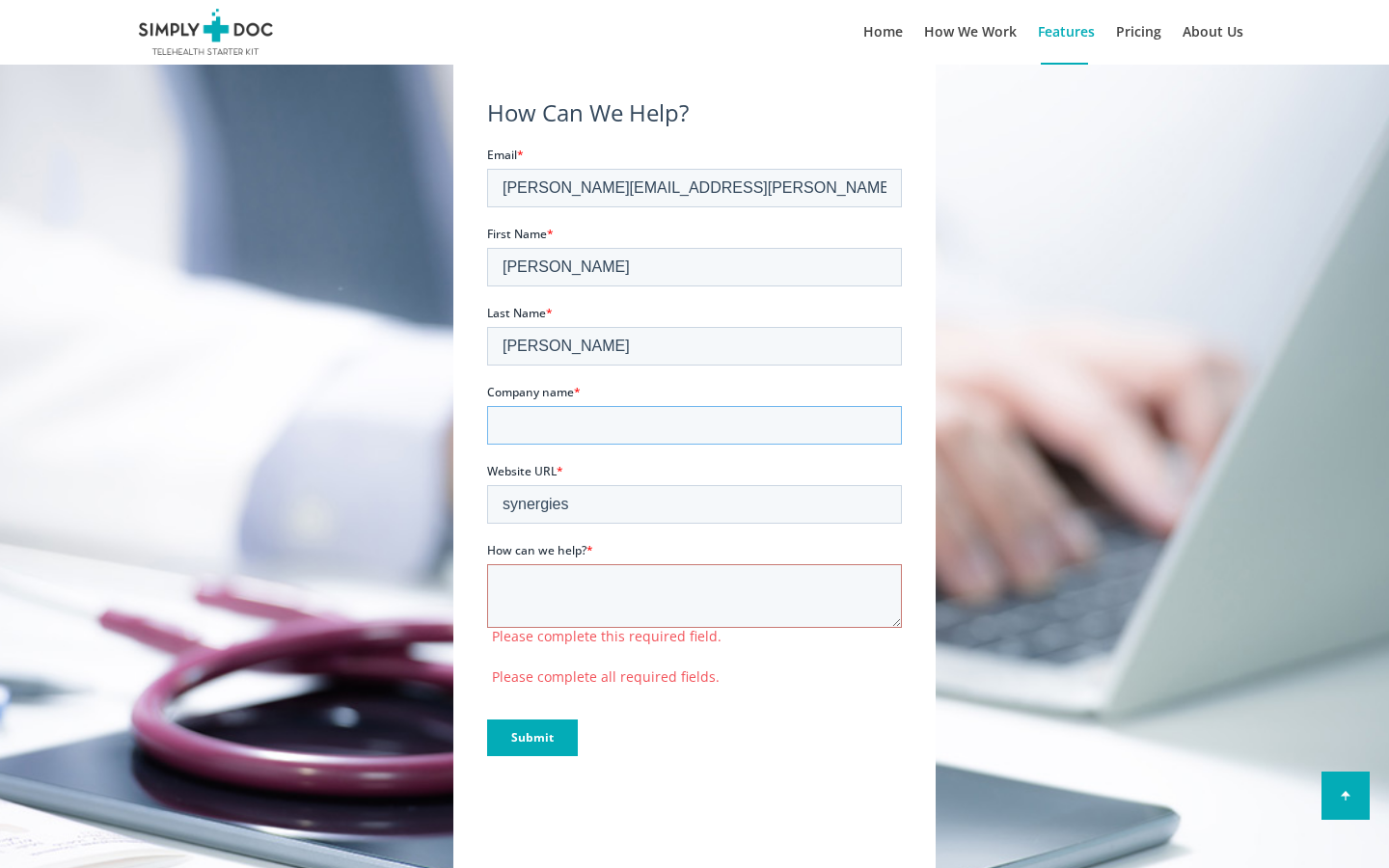
click at [694, 425] on input "Company name *" at bounding box center [694, 424] width 415 height 39
click at [694, 425] on input "[PERSON_NAME]" at bounding box center [694, 424] width 415 height 39
type input "M"
type input "Handmade Wooden Pants"
click at [694, 425] on input "Company name *" at bounding box center [694, 424] width 415 height 39
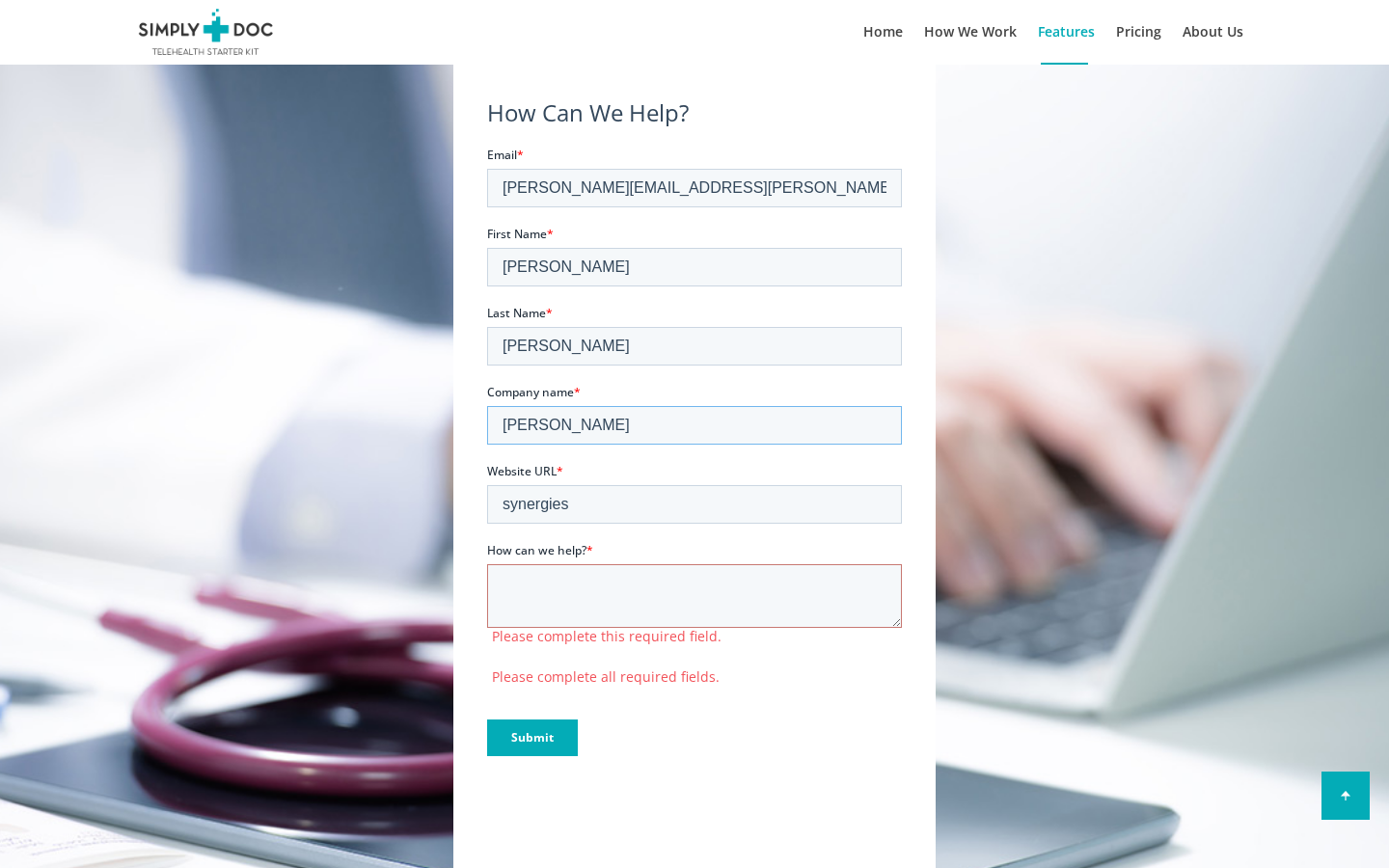
type input "[PERSON_NAME]"
click at [694, 503] on input "synergies" at bounding box center [694, 503] width 415 height 39
type input "s"
type input "Fish"
click at [694, 503] on input "Website URL *" at bounding box center [694, 503] width 415 height 39
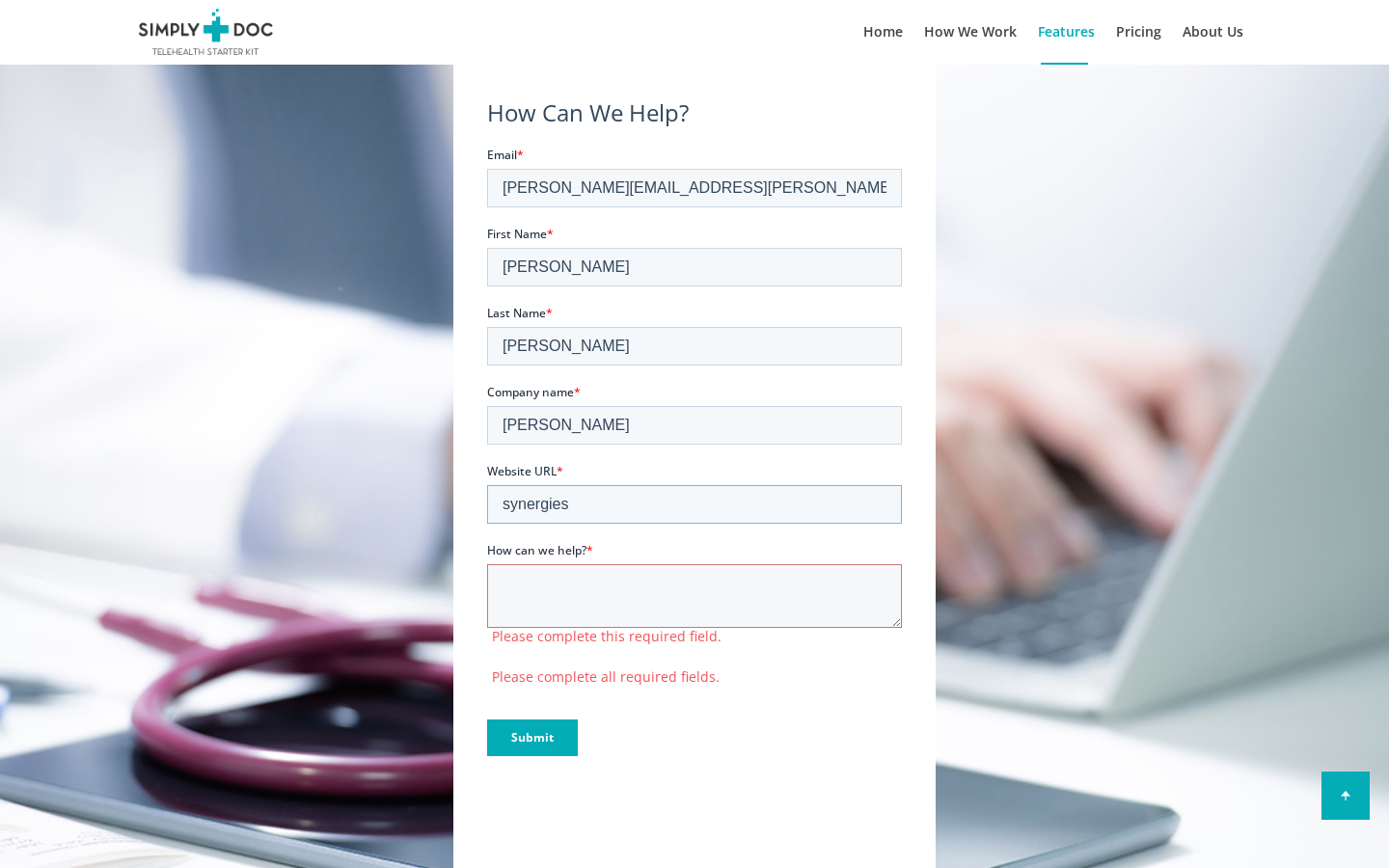
type input "synergies"
click at [694, 187] on input "[PERSON_NAME][EMAIL_ADDRESS][PERSON_NAME][DOMAIN_NAME]" at bounding box center [694, 186] width 415 height 39
type input ".com"
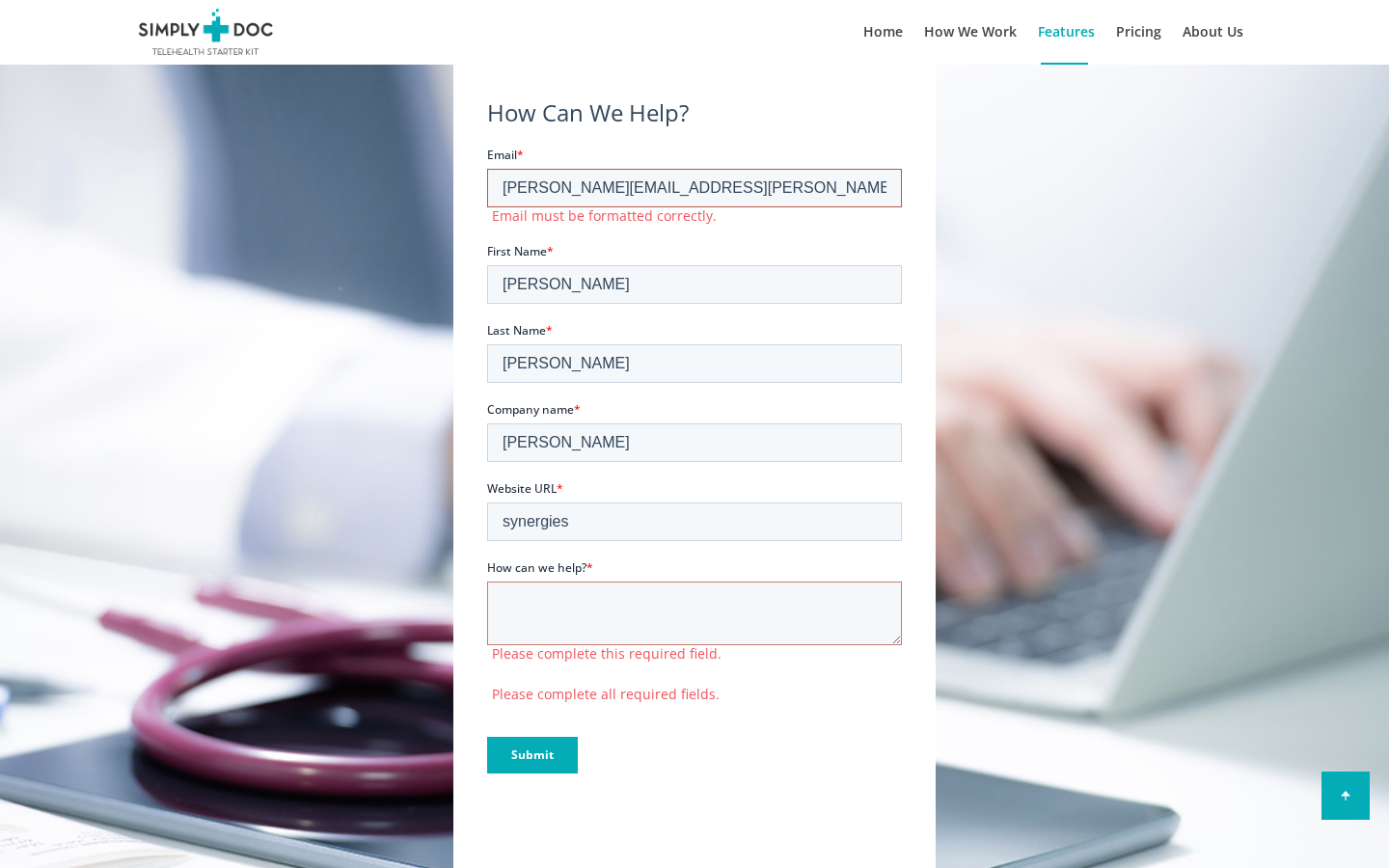
type input "[PERSON_NAME][EMAIL_ADDRESS][PERSON_NAME][DOMAIN_NAME]"
click at [694, 266] on input "[PERSON_NAME]" at bounding box center [694, 283] width 415 height 39
type input "I"
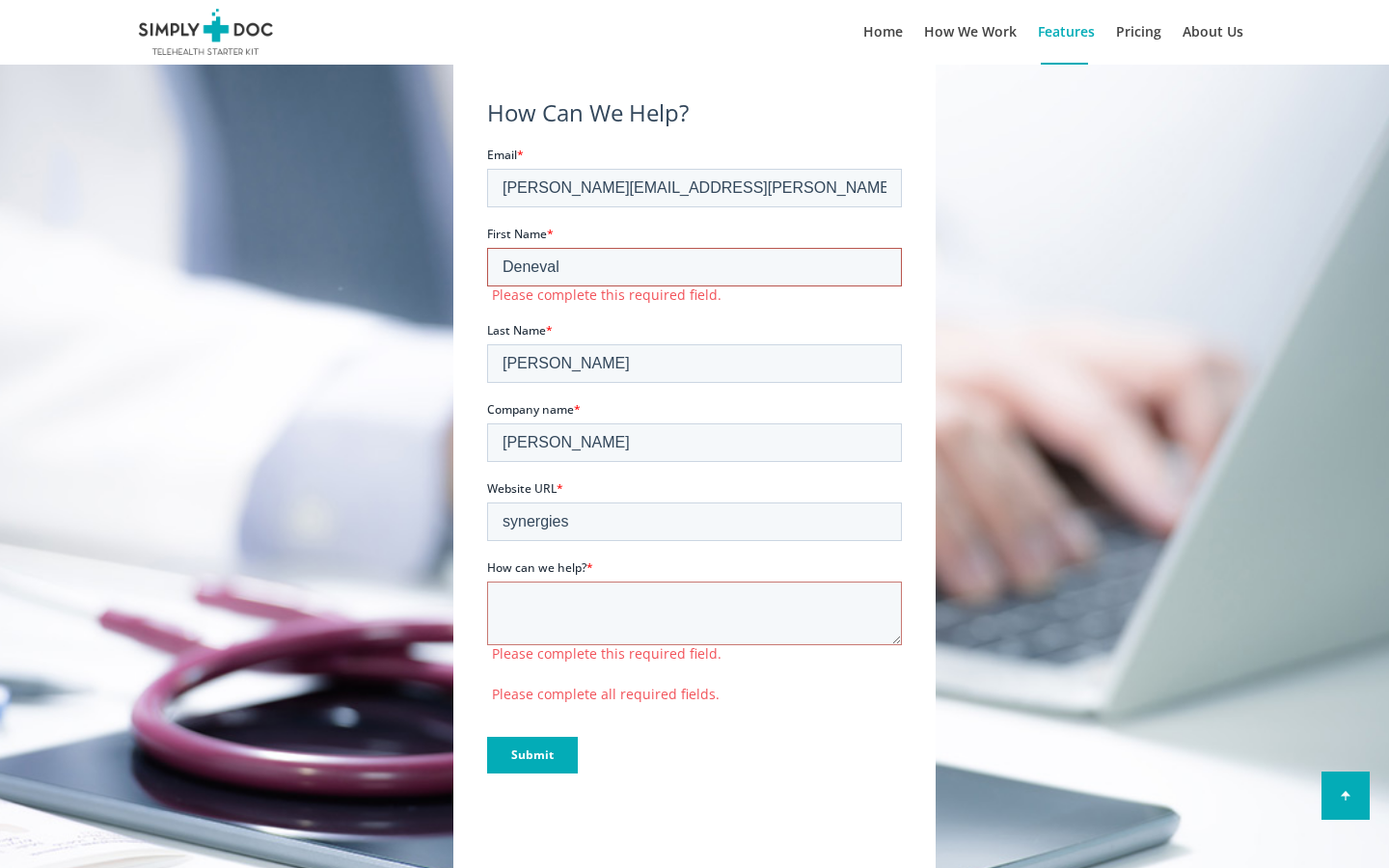
type input "Deneval"
click at [694, 345] on input "[PERSON_NAME]" at bounding box center [694, 362] width 415 height 39
type input "S"
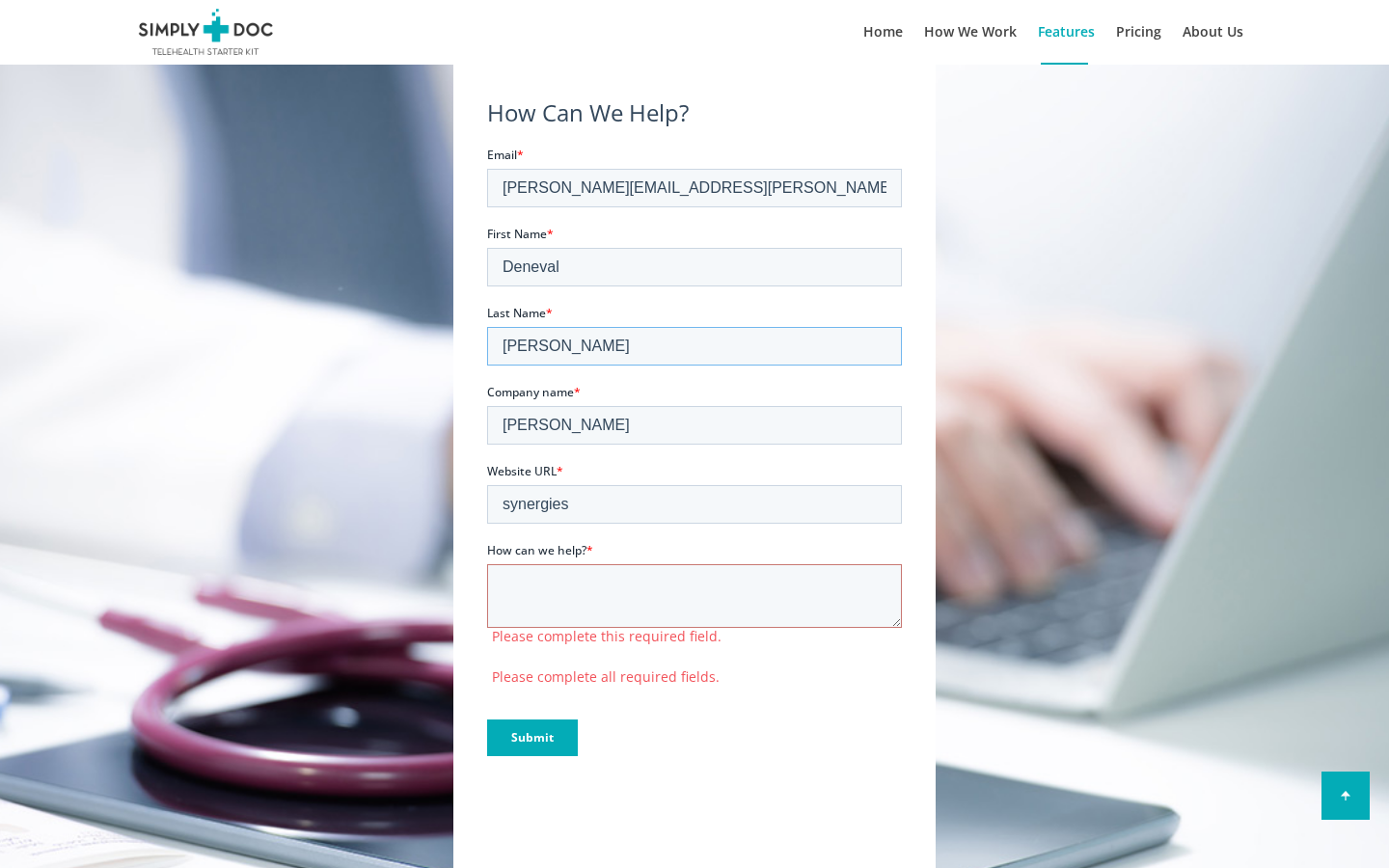
type input "[PERSON_NAME]"
click at [694, 425] on input "[PERSON_NAME]" at bounding box center [694, 424] width 415 height 39
type input "M"
type input "[PERSON_NAME] Comércio"
click at [694, 503] on input "synergies" at bounding box center [694, 503] width 415 height 39
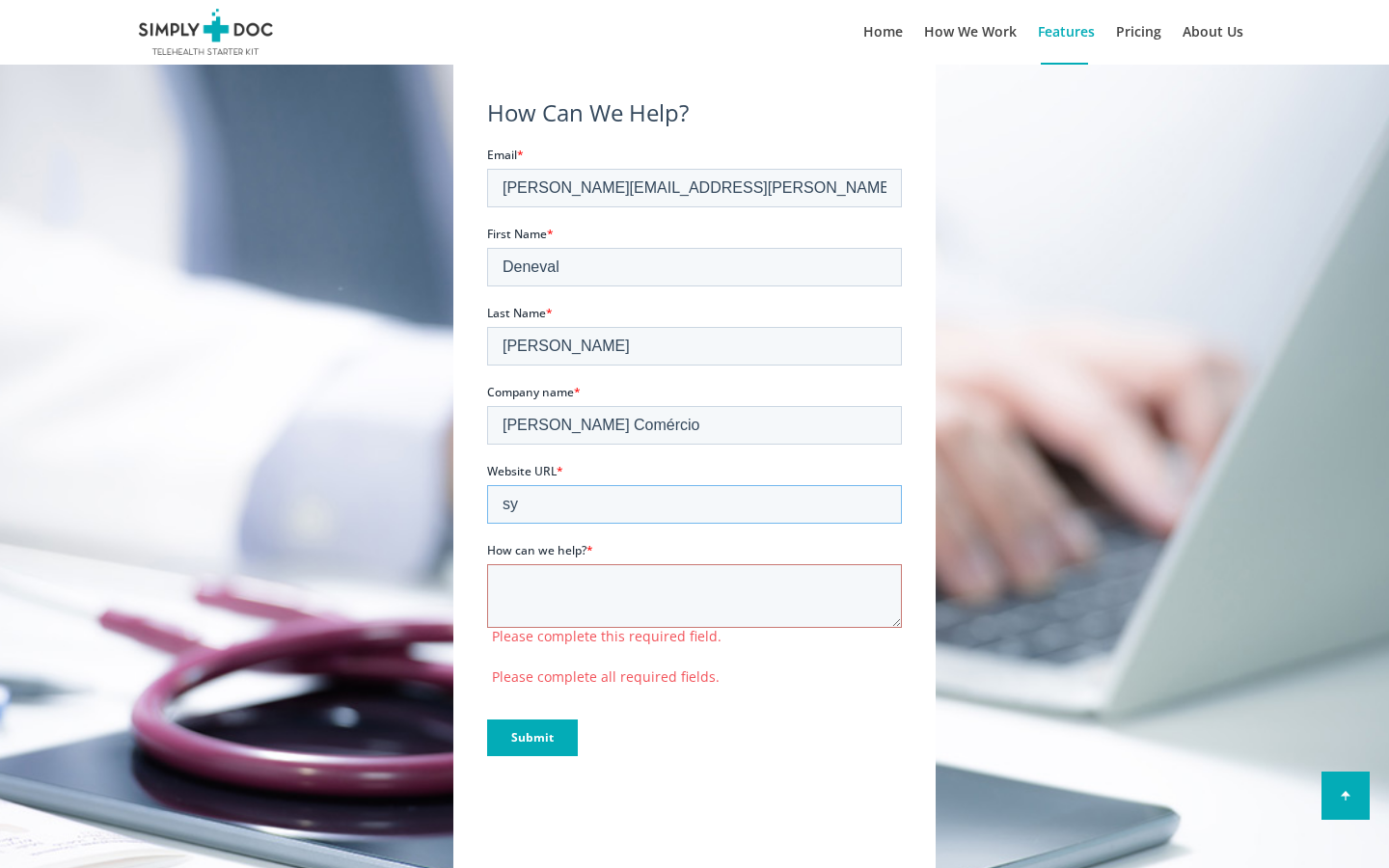
type input "s"
type input "Fish"
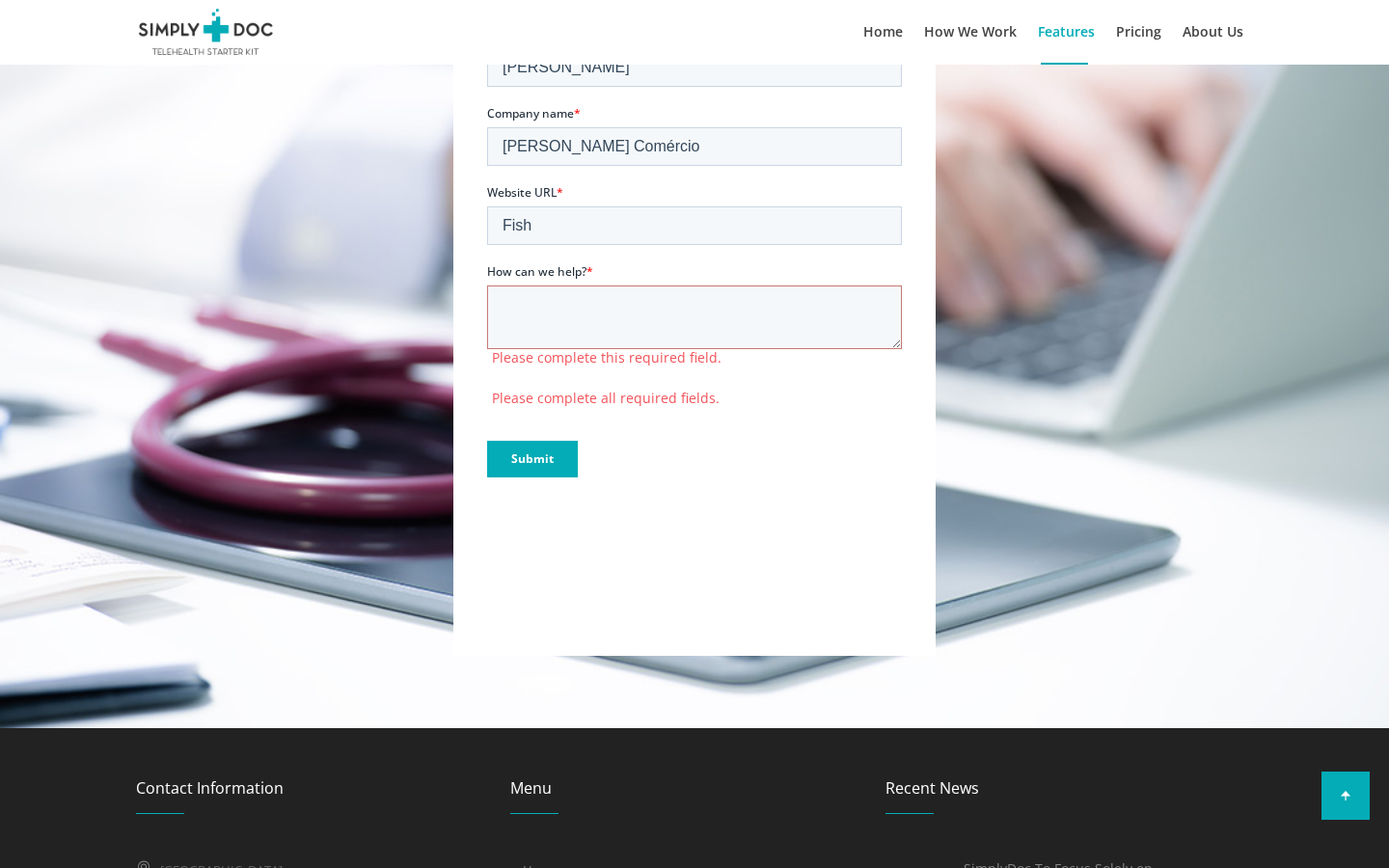
click at [487, 440] on input "Submit" at bounding box center [532, 458] width 90 height 37
